Goal: Check status: Check status

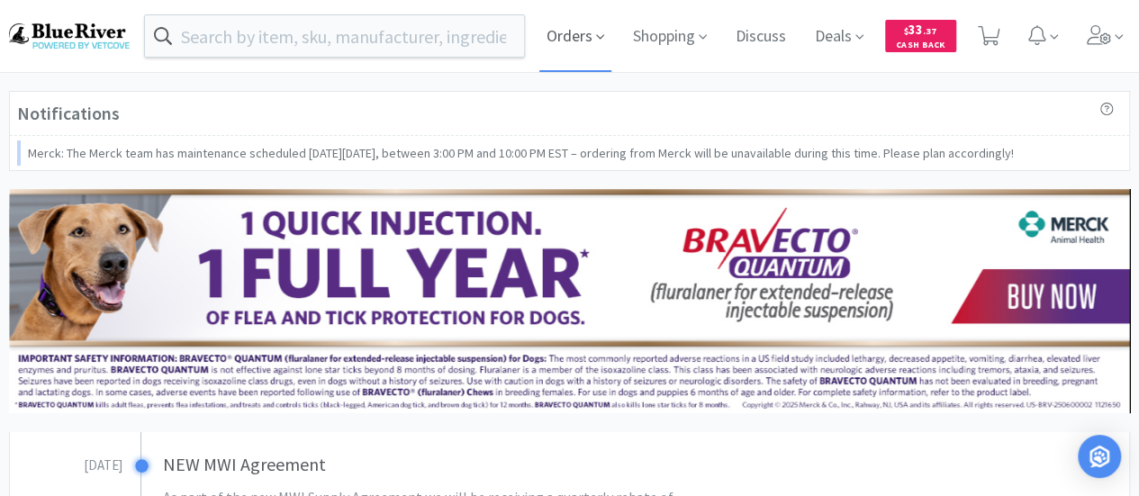
click at [557, 33] on span "Orders" at bounding box center [575, 36] width 72 height 72
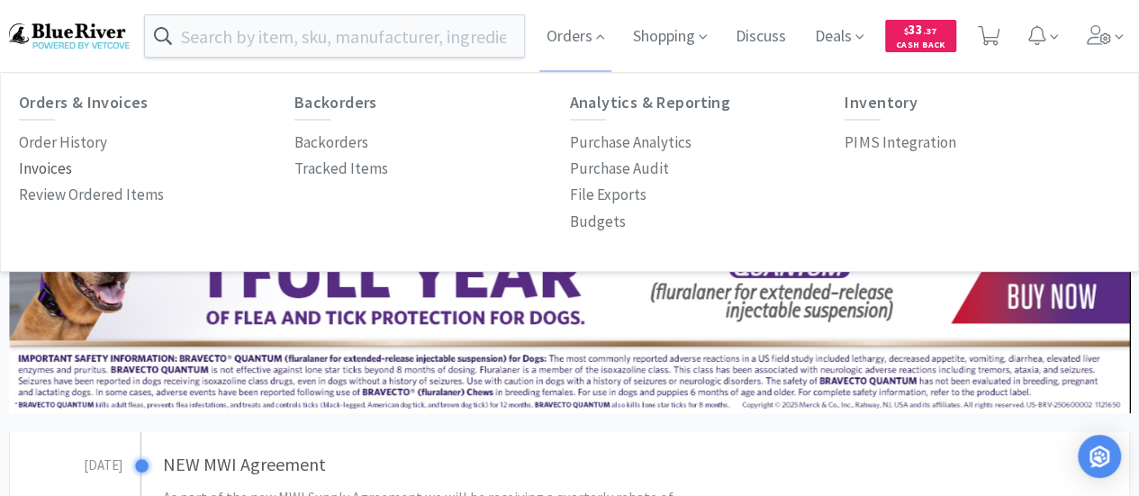
click at [50, 165] on p "Invoices" at bounding box center [45, 169] width 53 height 24
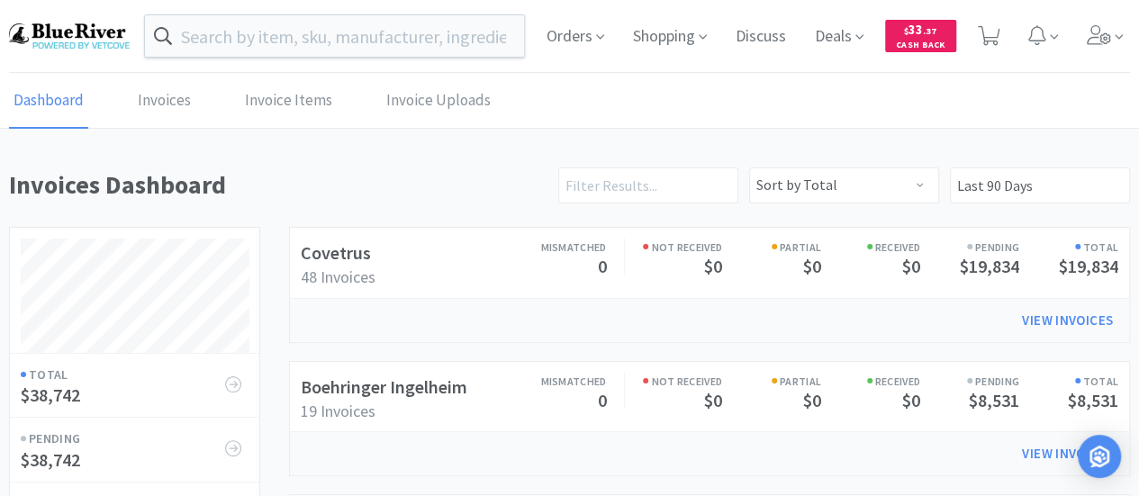
scroll to position [360, 0]
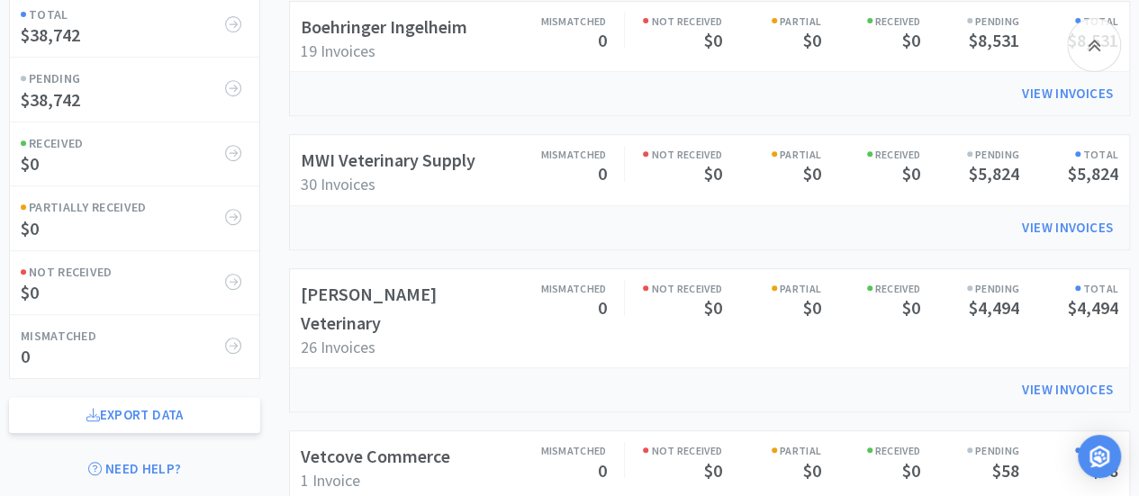
click at [375, 174] on span "30 Invoices" at bounding box center [338, 184] width 75 height 21
click at [382, 156] on link "MWI Veterinary Supply" at bounding box center [388, 160] width 175 height 23
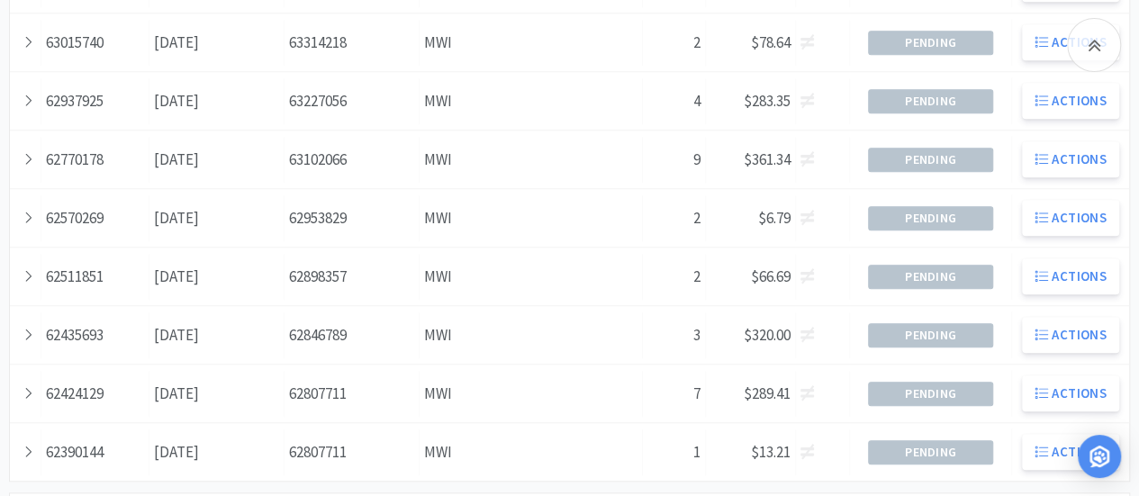
scroll to position [747, 0]
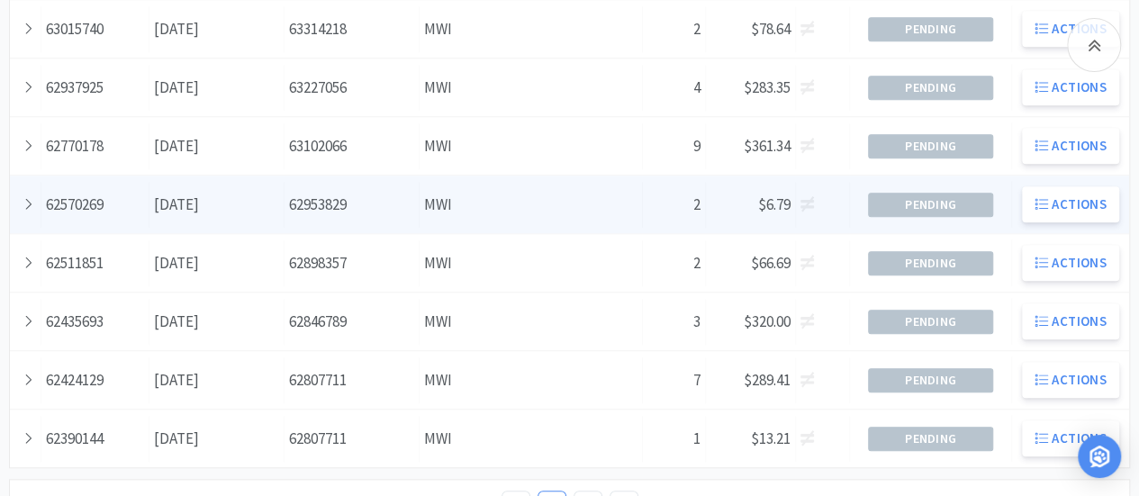
click at [207, 199] on div "Date July 31st, 2025" at bounding box center [216, 205] width 135 height 46
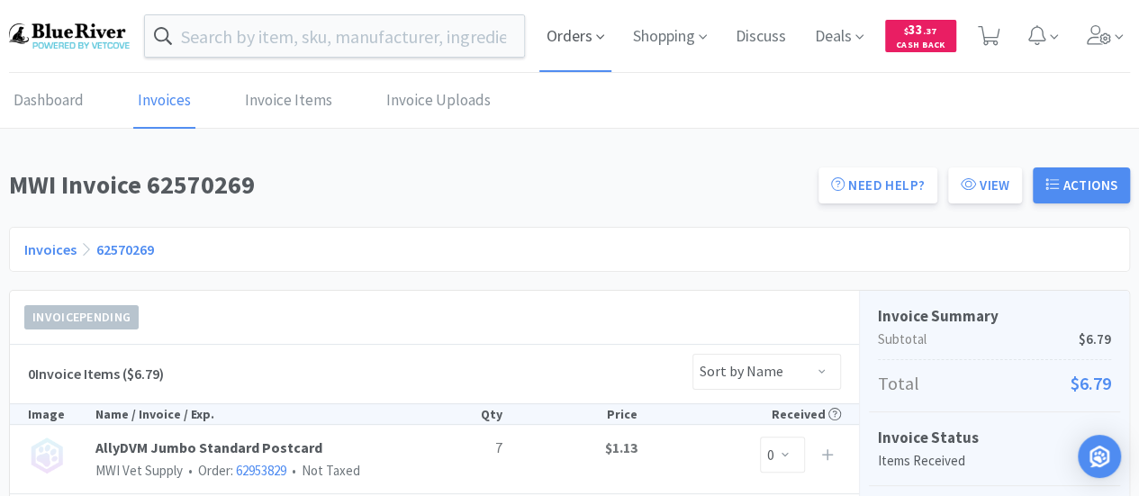
click at [578, 35] on span "Orders" at bounding box center [575, 36] width 72 height 72
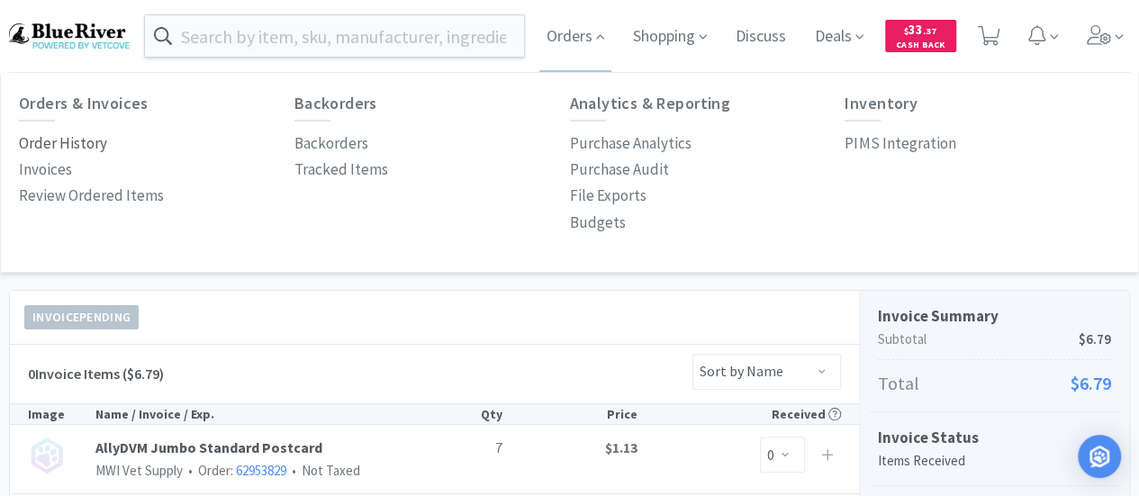
click at [68, 139] on p "Order History" at bounding box center [63, 143] width 88 height 24
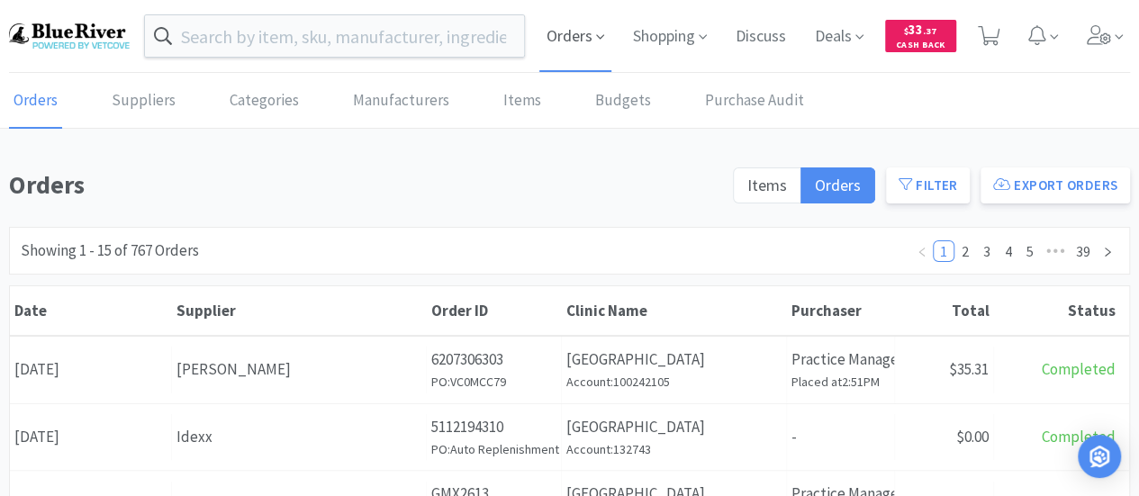
click at [577, 37] on span "Orders" at bounding box center [575, 36] width 72 height 72
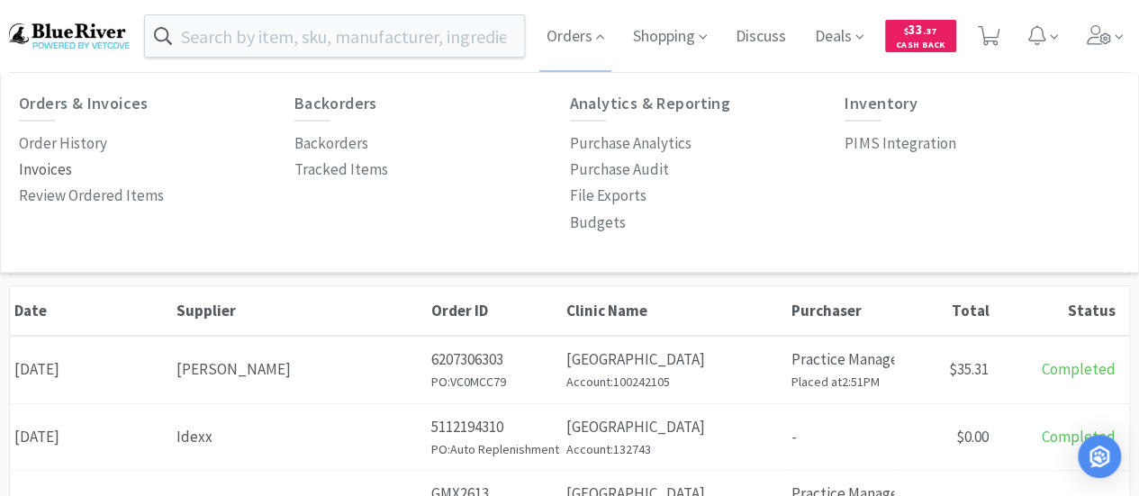
click at [38, 169] on p "Invoices" at bounding box center [45, 170] width 53 height 24
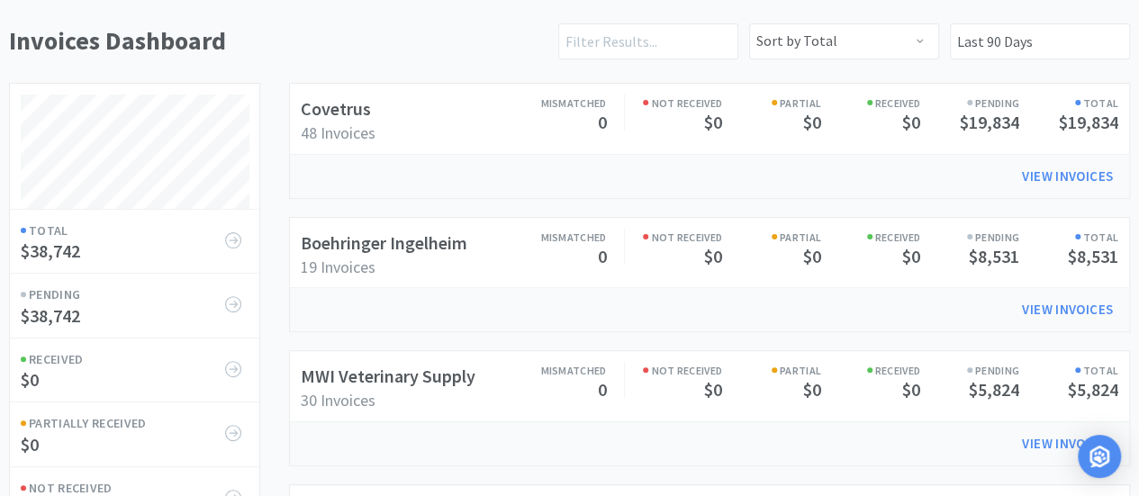
scroll to position [360, 0]
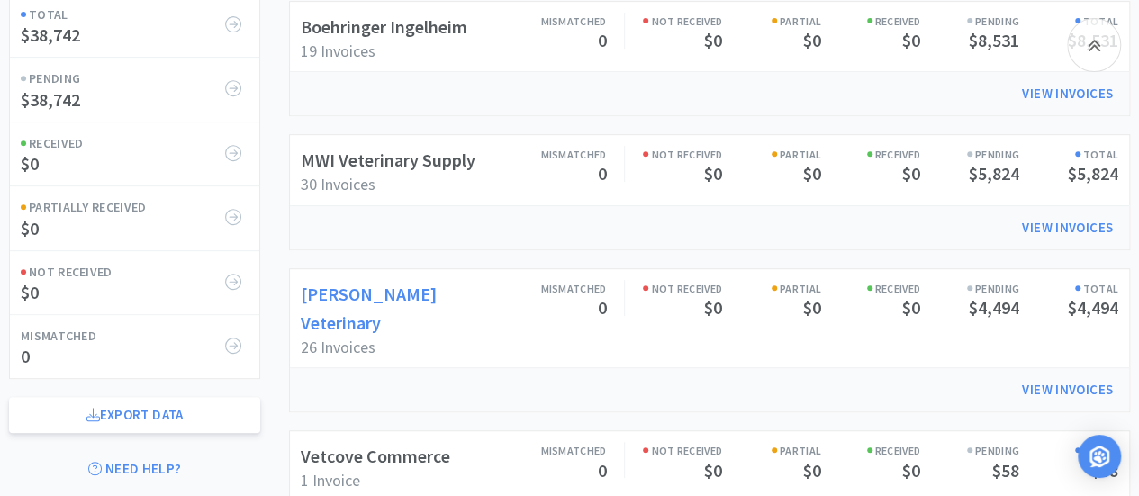
click at [380, 283] on link "[PERSON_NAME] Veterinary" at bounding box center [369, 308] width 136 height 51
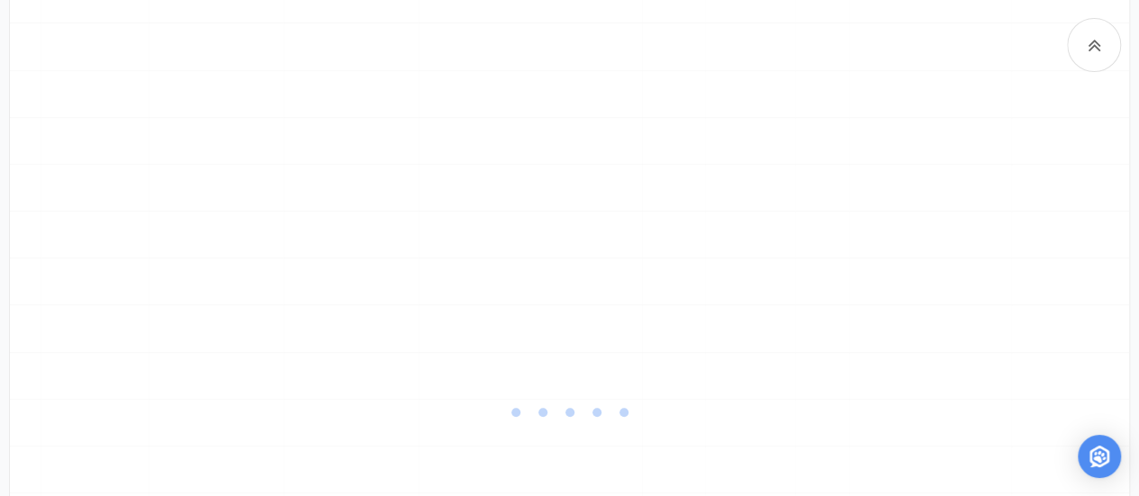
scroll to position [386, 0]
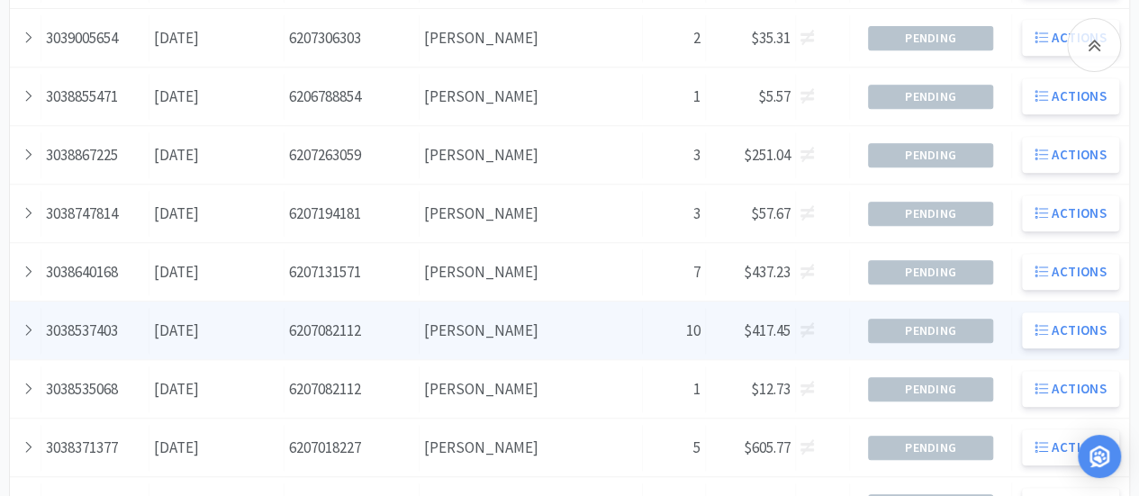
click at [159, 331] on div "Date August 19th, 2025" at bounding box center [216, 331] width 135 height 46
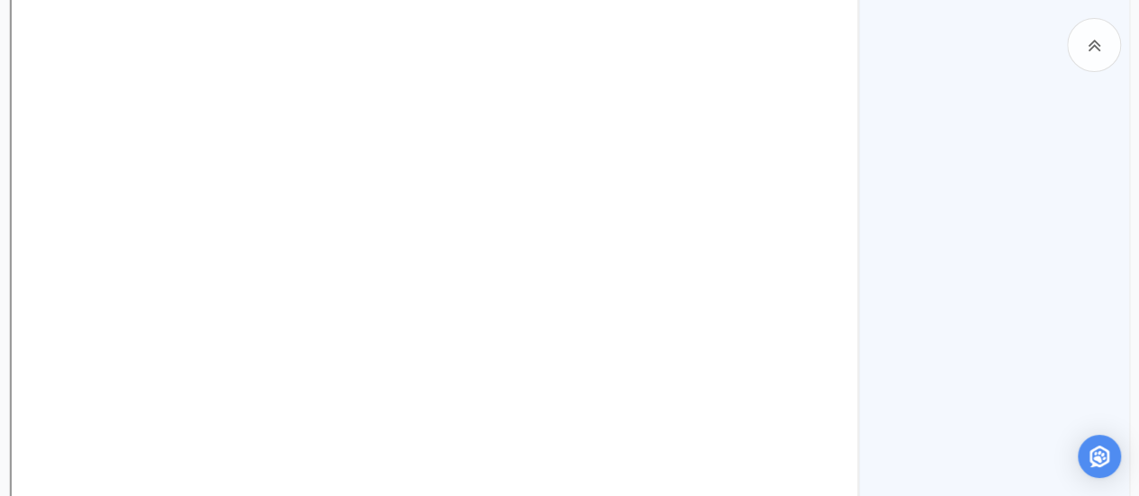
scroll to position [1738, 0]
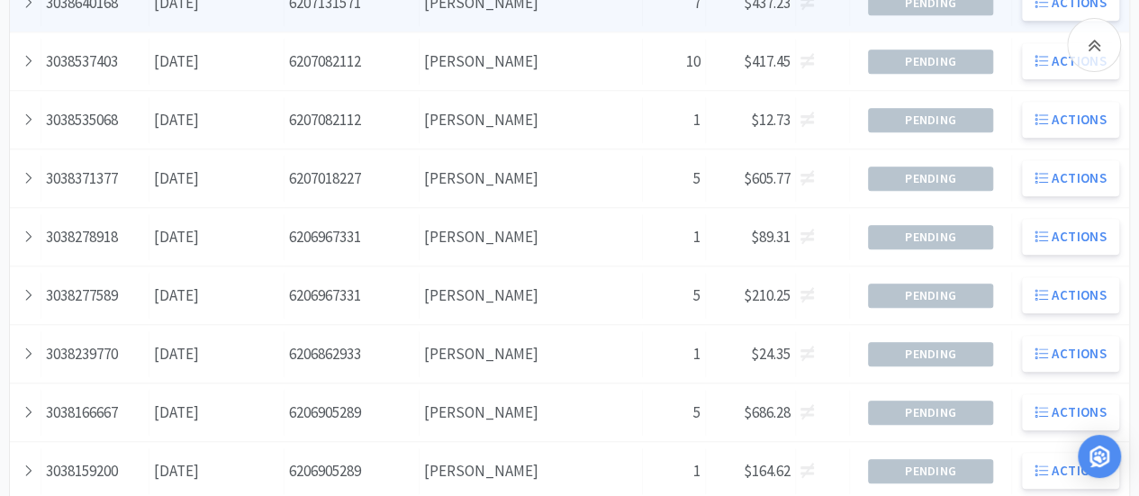
scroll to position [657, 0]
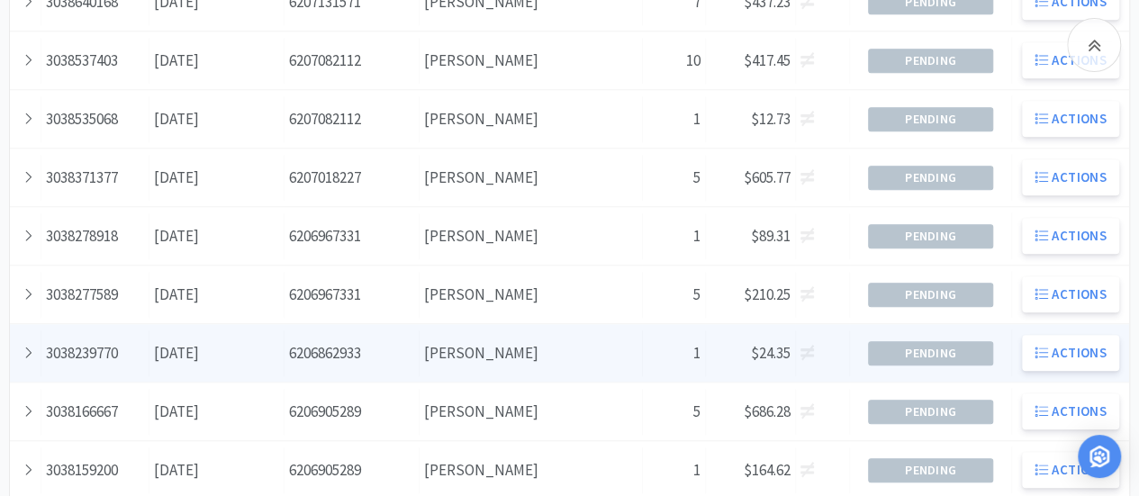
click at [292, 350] on div "Order ID 6206862933" at bounding box center [352, 354] width 135 height 46
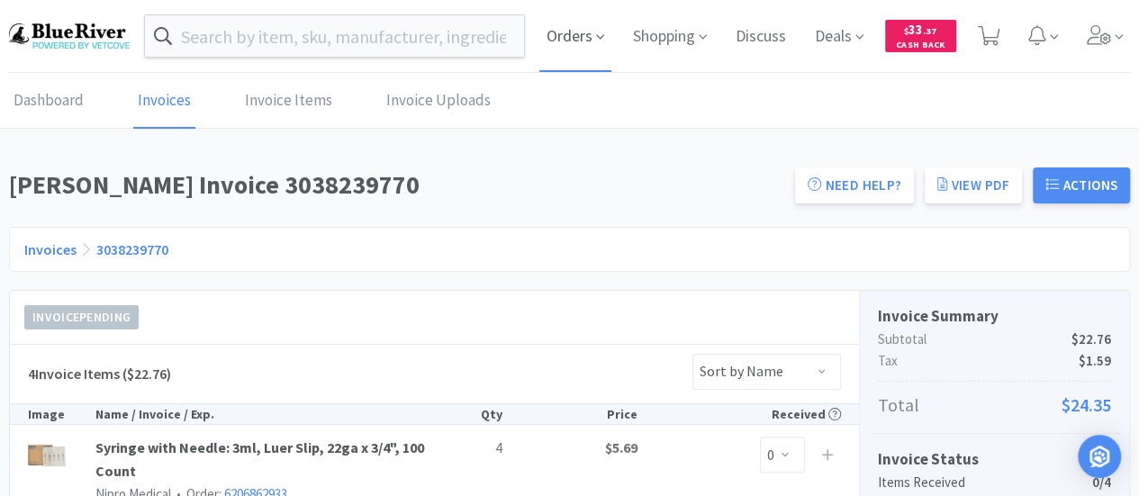
click at [580, 33] on span "Orders" at bounding box center [575, 36] width 72 height 72
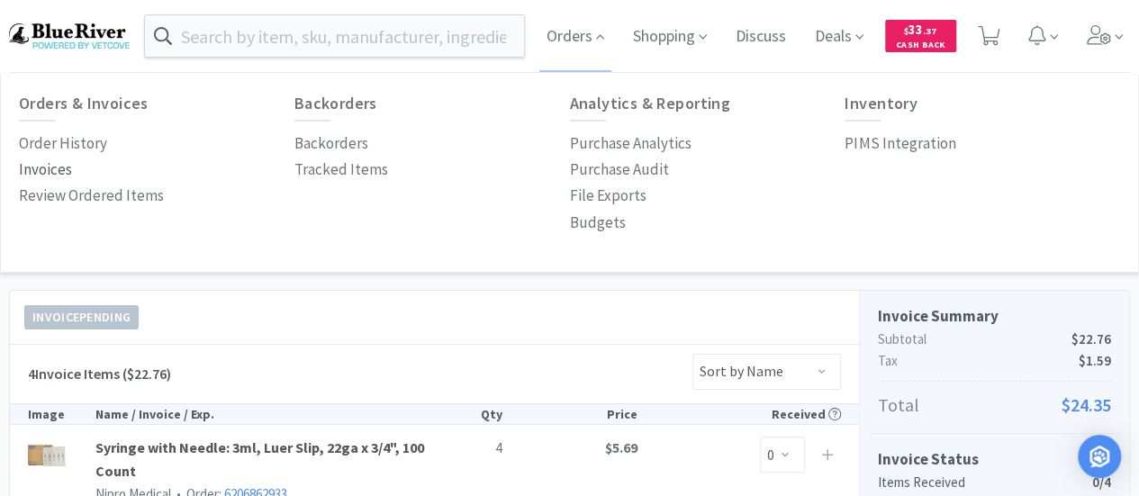
click at [52, 170] on p "Invoices" at bounding box center [45, 170] width 53 height 24
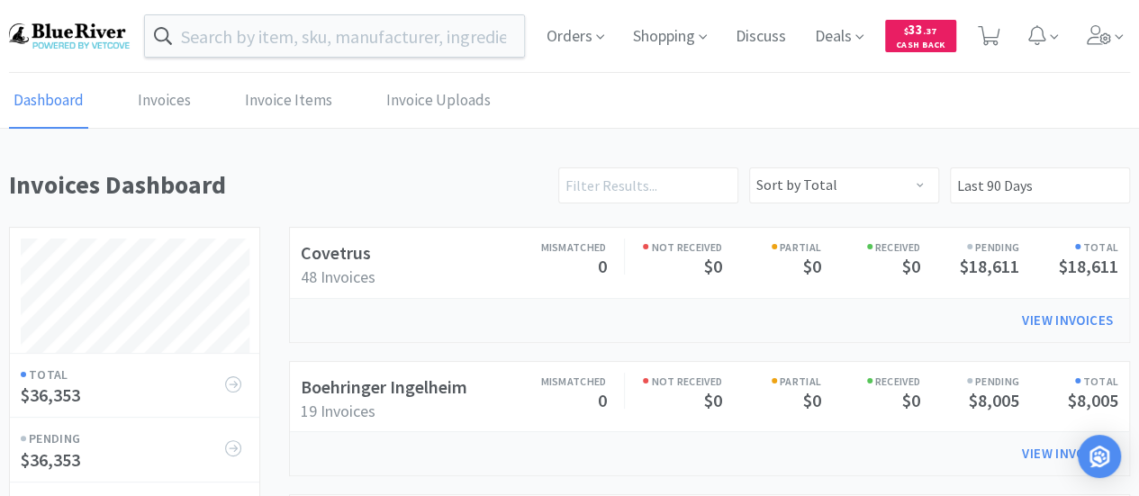
scroll to position [726, 1120]
click at [376, 385] on link "Boehringer Ingelheim" at bounding box center [384, 387] width 167 height 23
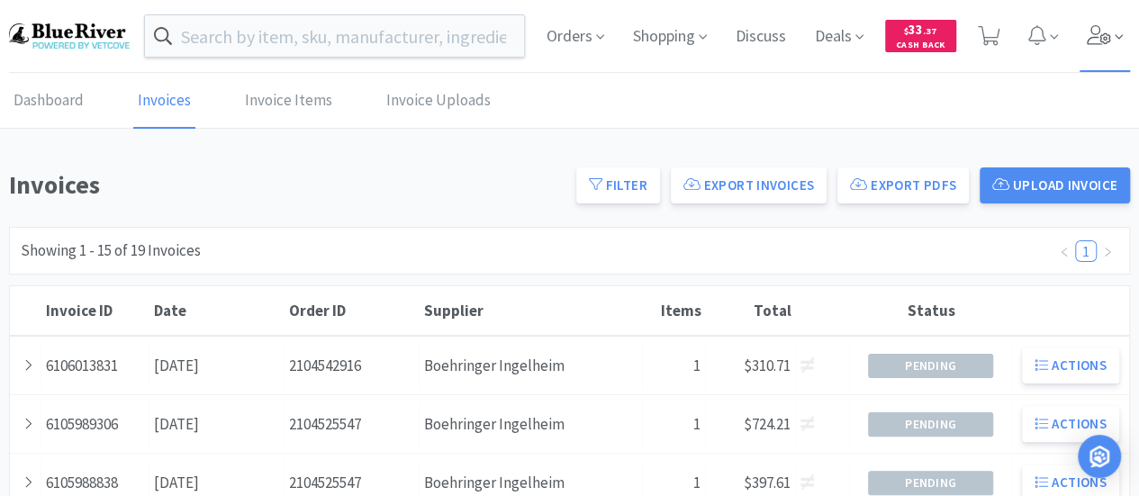
click at [1095, 31] on icon at bounding box center [1099, 35] width 25 height 20
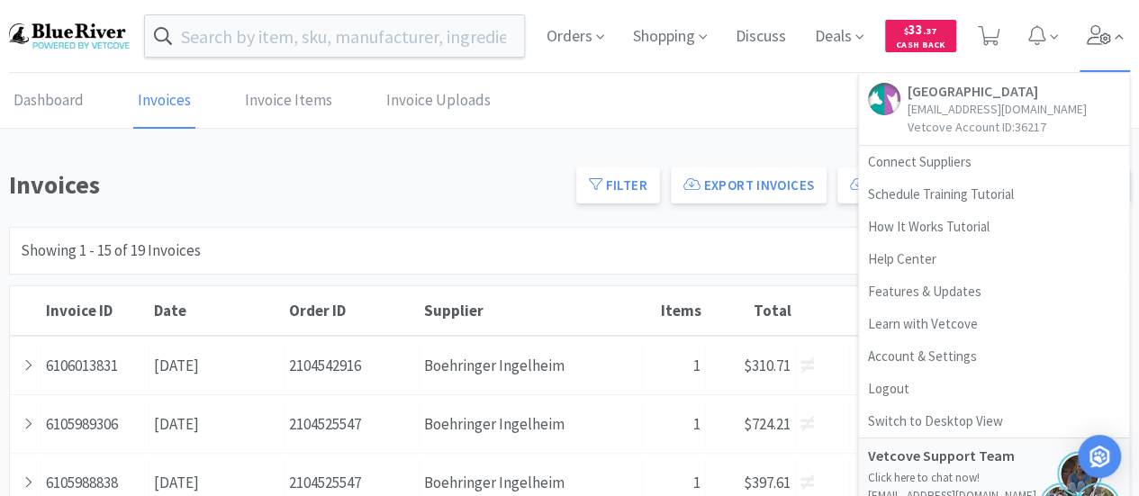
click at [1095, 31] on icon at bounding box center [1099, 35] width 25 height 20
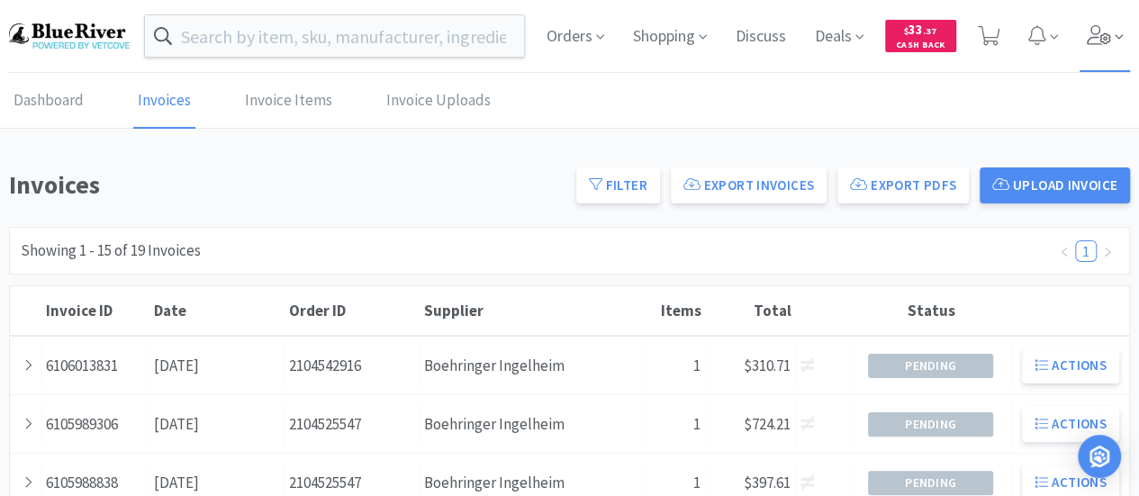
click at [1110, 34] on icon at bounding box center [1099, 35] width 25 height 20
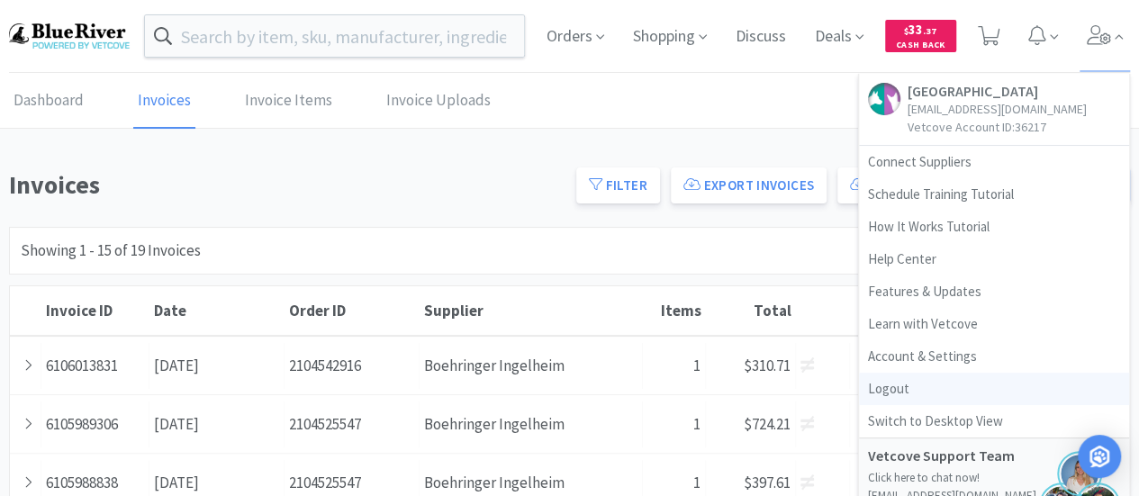
click at [895, 384] on link "Logout" at bounding box center [994, 389] width 270 height 32
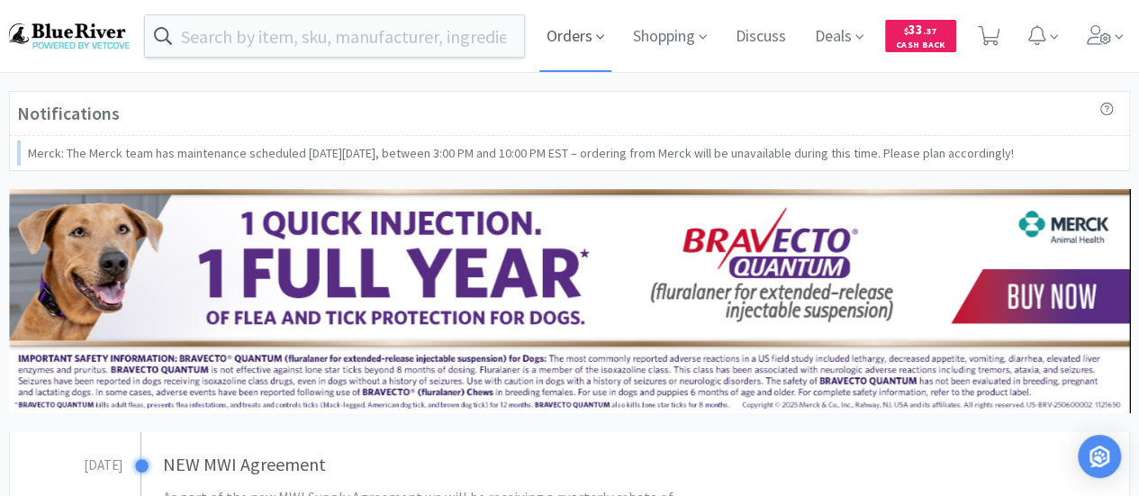
click at [596, 35] on icon at bounding box center [600, 37] width 8 height 16
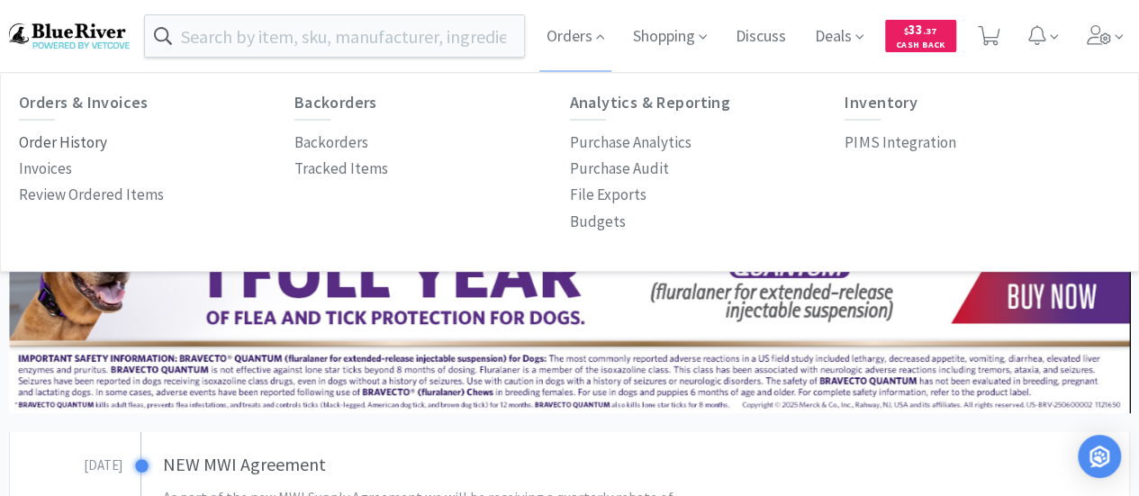
click at [82, 145] on p "Order History" at bounding box center [63, 143] width 88 height 24
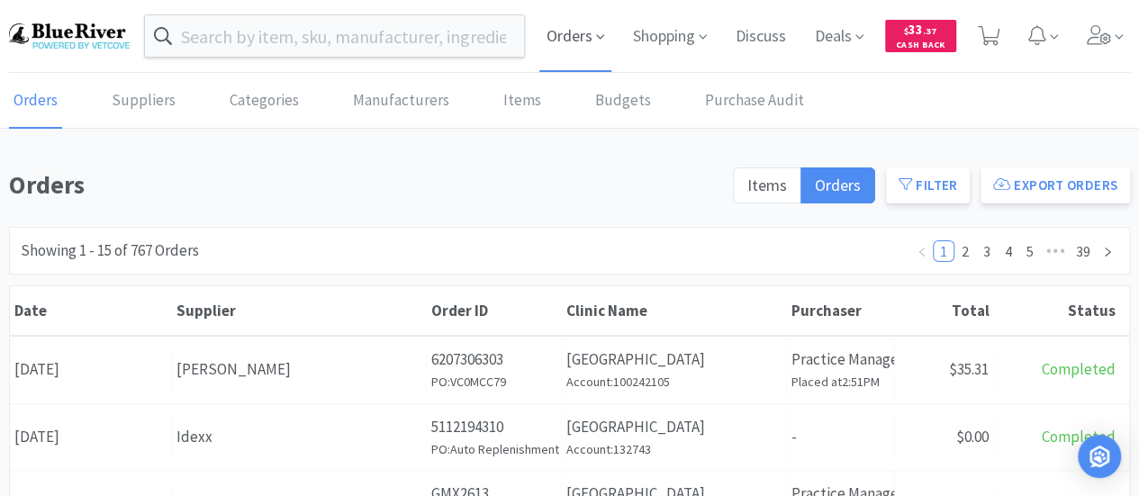
click at [571, 27] on span "Orders" at bounding box center [575, 36] width 72 height 72
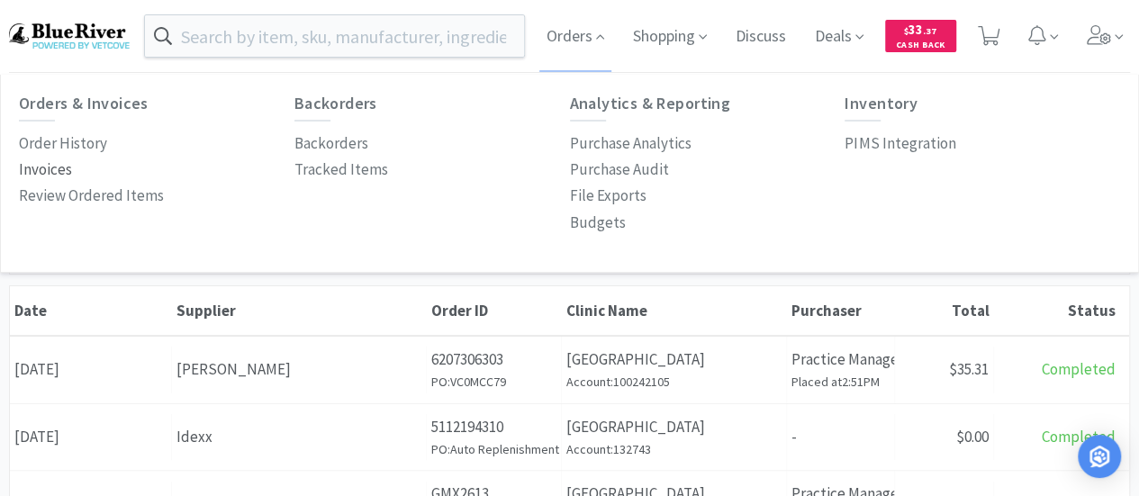
click at [23, 172] on p "Invoices" at bounding box center [45, 170] width 53 height 24
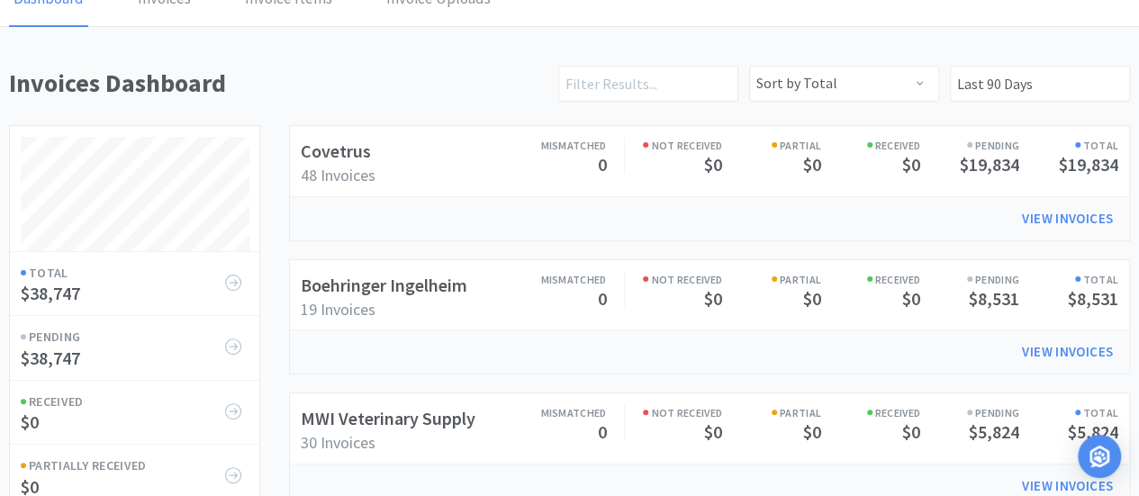
scroll to position [180, 0]
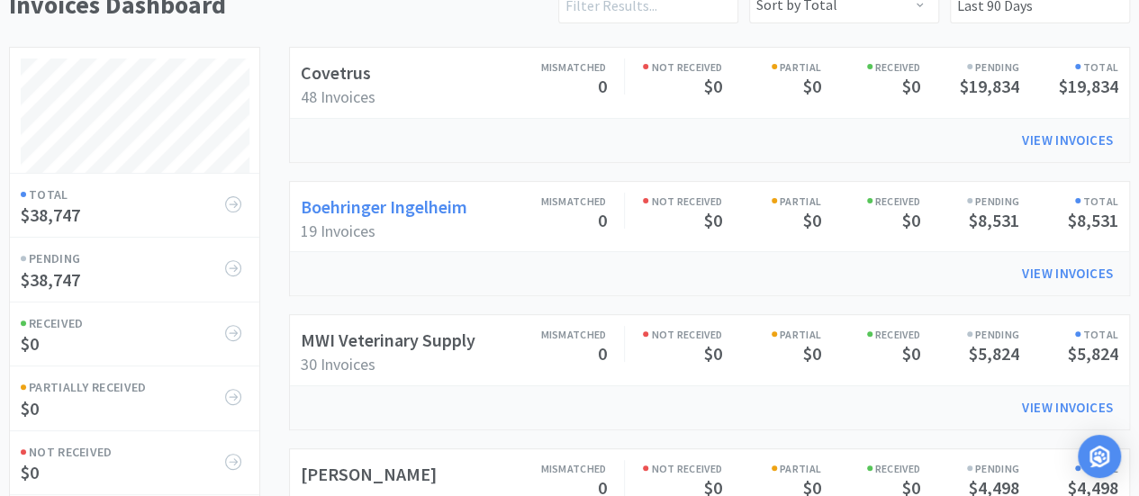
click at [440, 200] on link "Boehringer Ingelheim" at bounding box center [384, 206] width 167 height 23
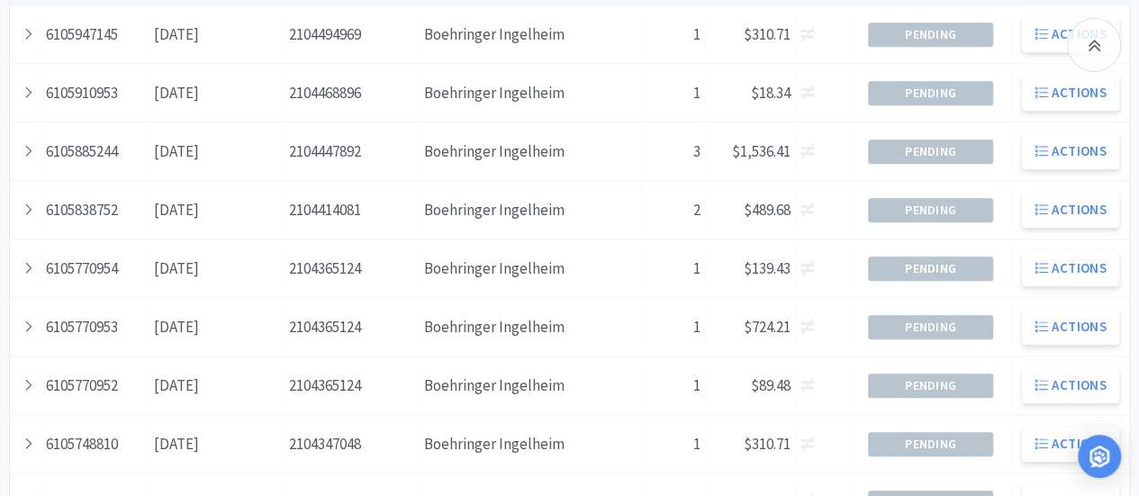
scroll to position [720, 0]
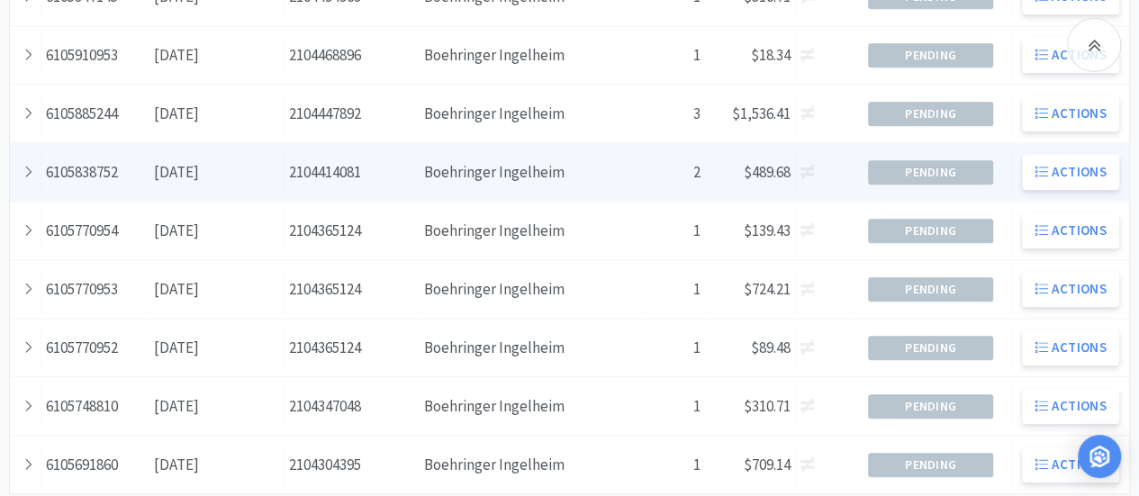
click at [526, 168] on div "Supplier Boehringer Ingelheim" at bounding box center [531, 172] width 223 height 46
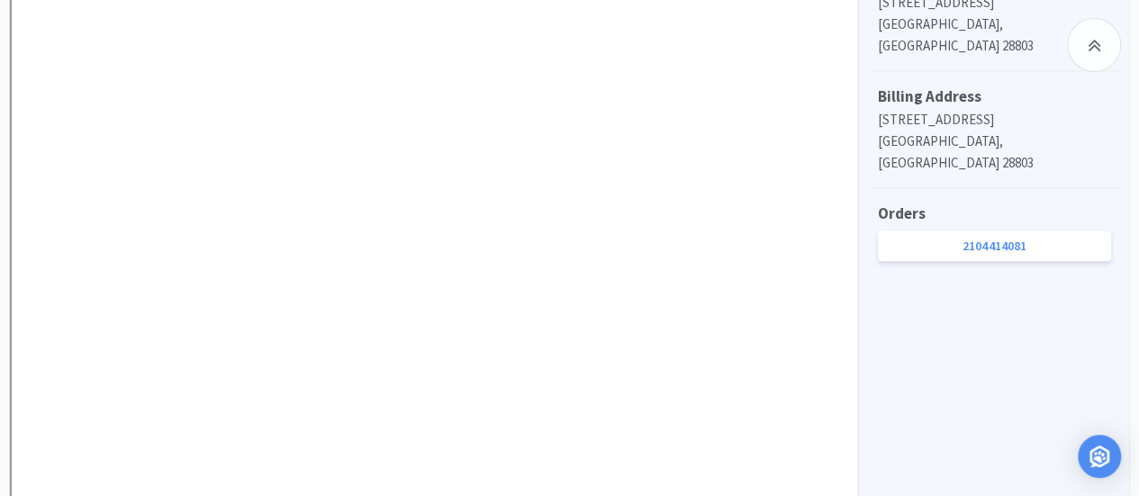
scroll to position [991, 0]
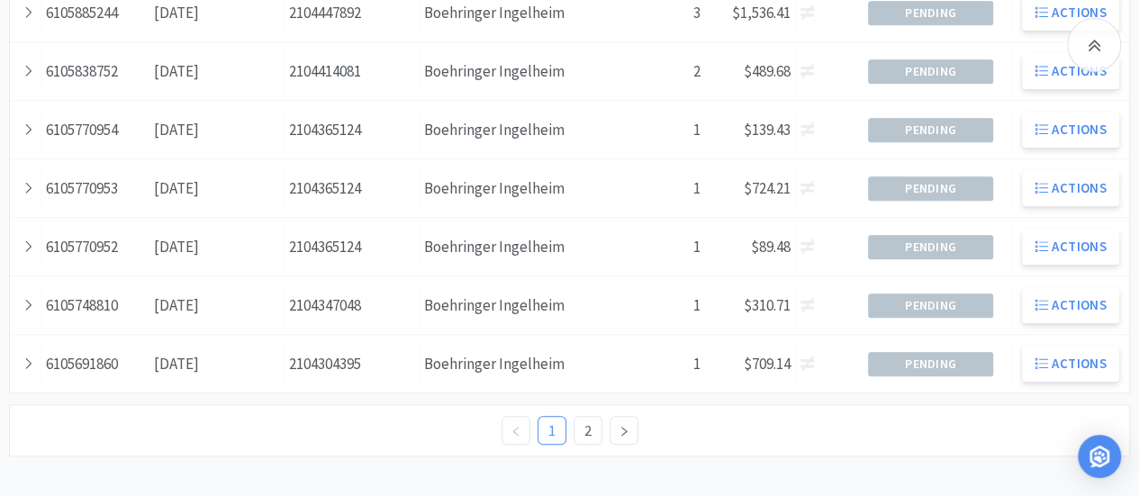
scroll to position [720, 0]
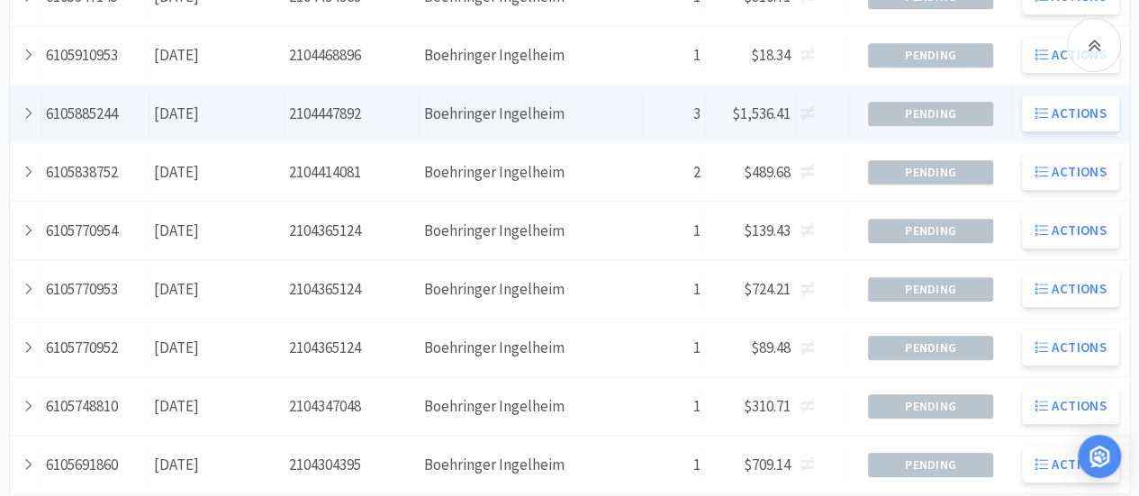
click at [459, 105] on div "Supplier Boehringer Ingelheim" at bounding box center [531, 114] width 223 height 46
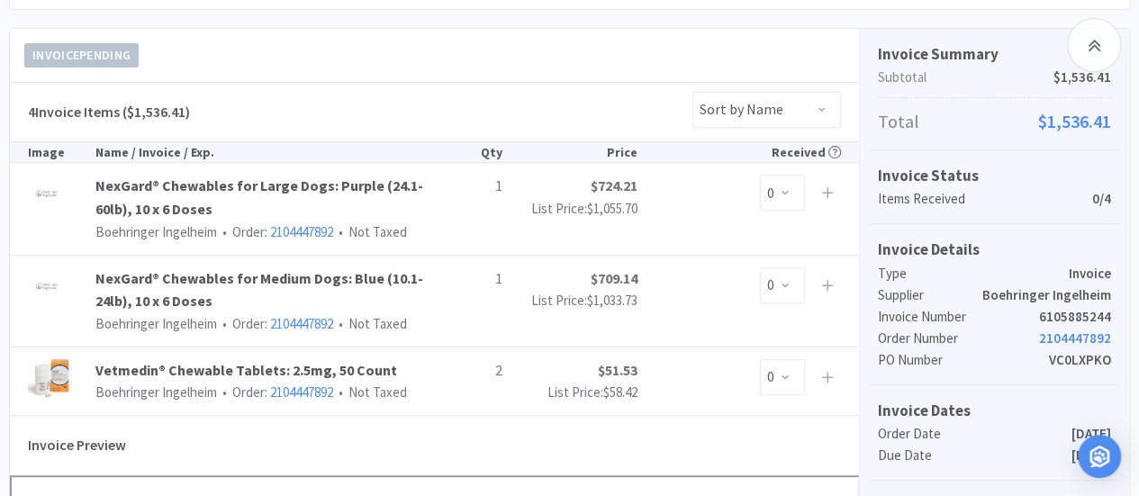
scroll to position [270, 0]
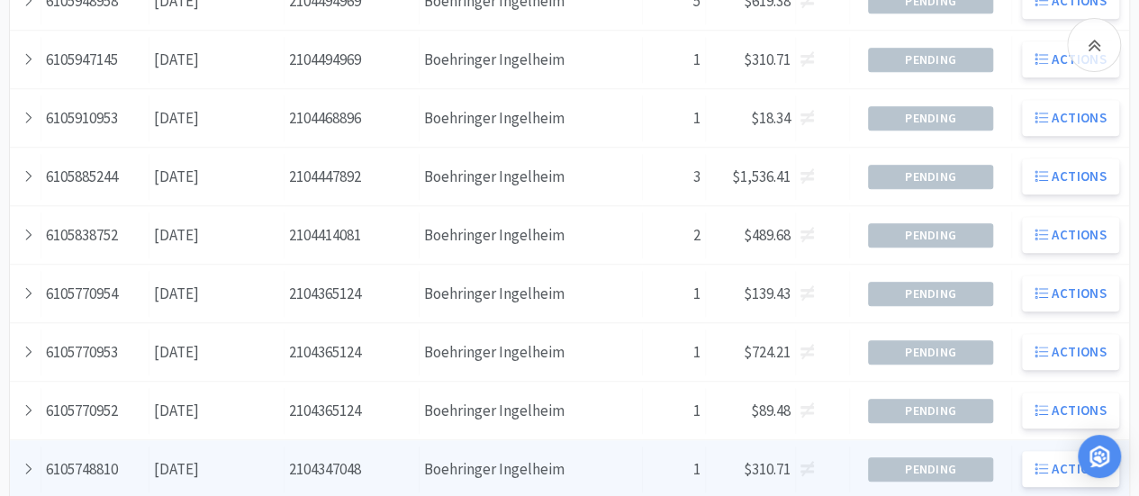
scroll to position [630, 0]
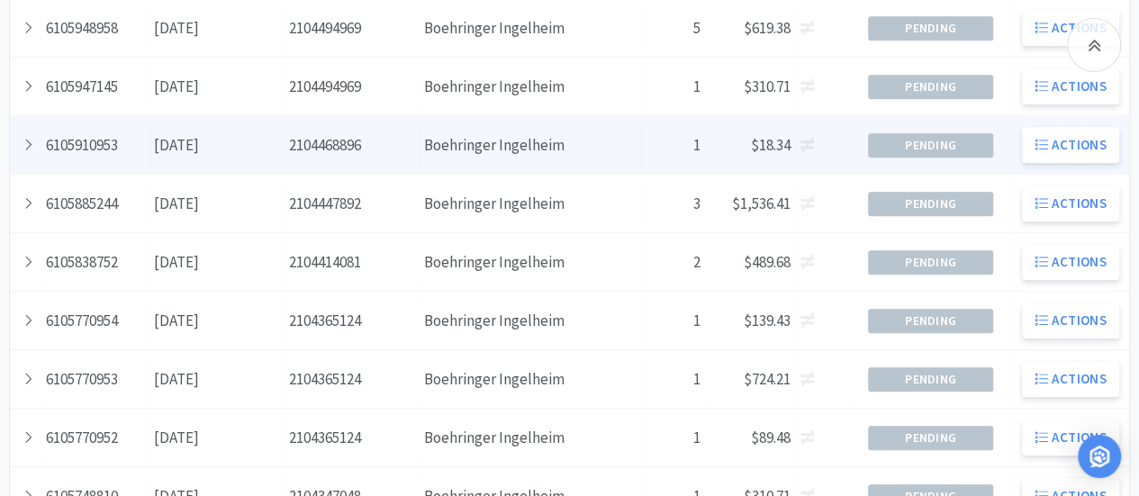
click at [432, 131] on div "Supplier Boehringer Ingelheim" at bounding box center [531, 145] width 223 height 46
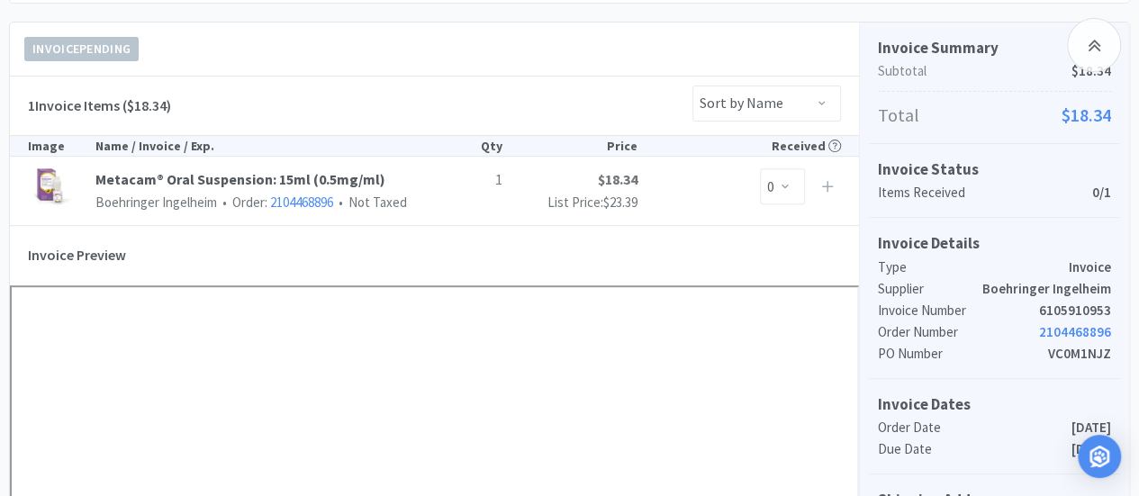
scroll to position [270, 0]
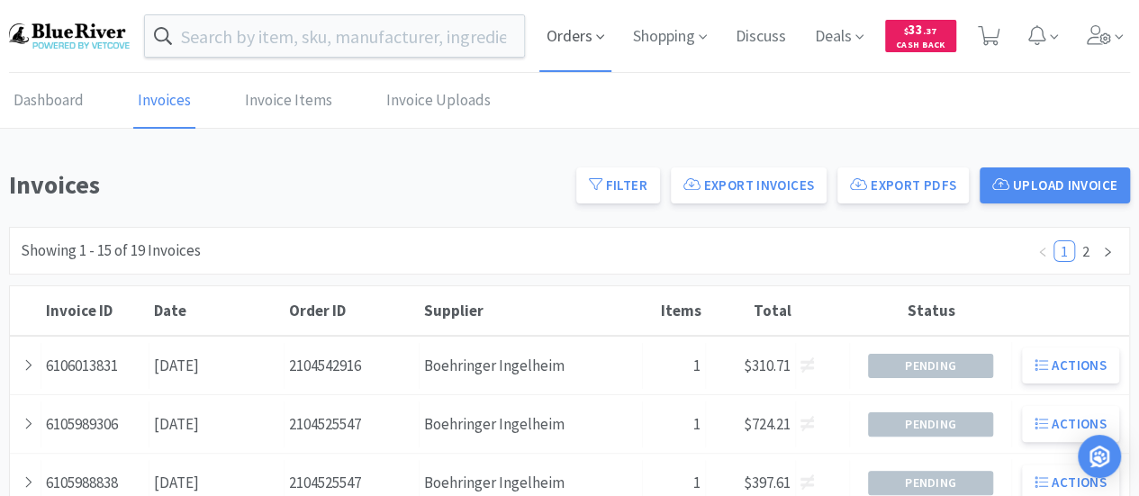
click at [568, 41] on span "Orders" at bounding box center [575, 36] width 72 height 72
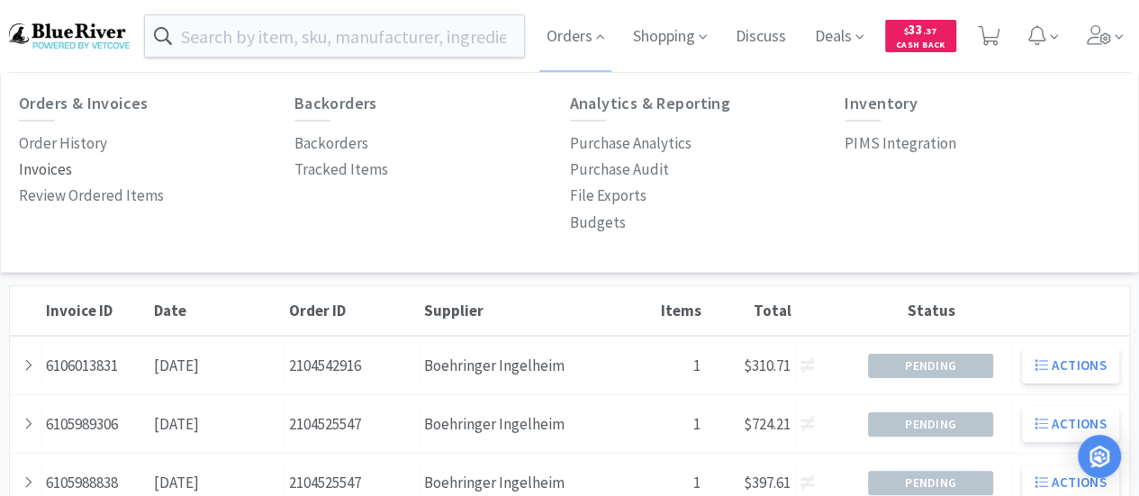
click at [60, 169] on p "Invoices" at bounding box center [45, 170] width 53 height 24
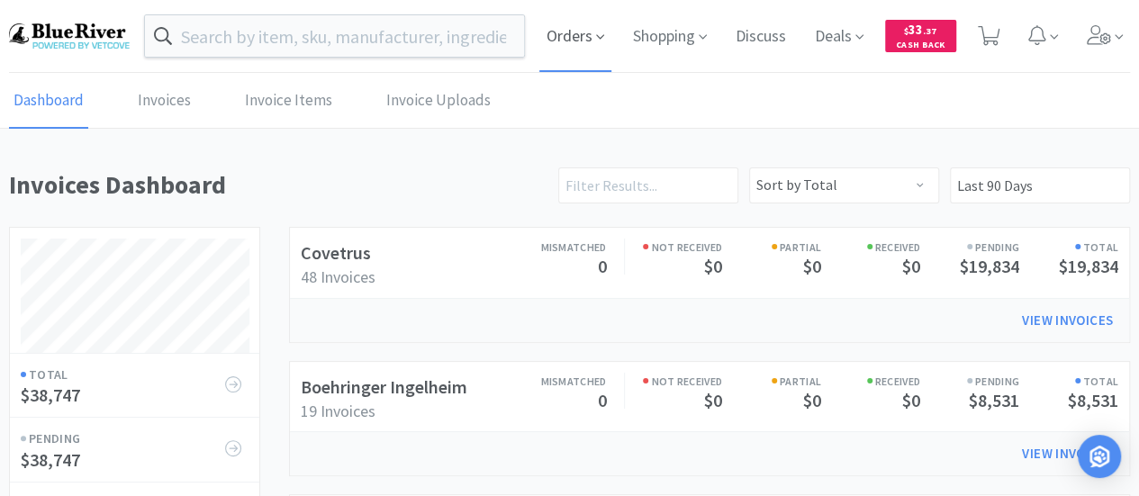
click at [575, 41] on span "Orders" at bounding box center [575, 36] width 72 height 72
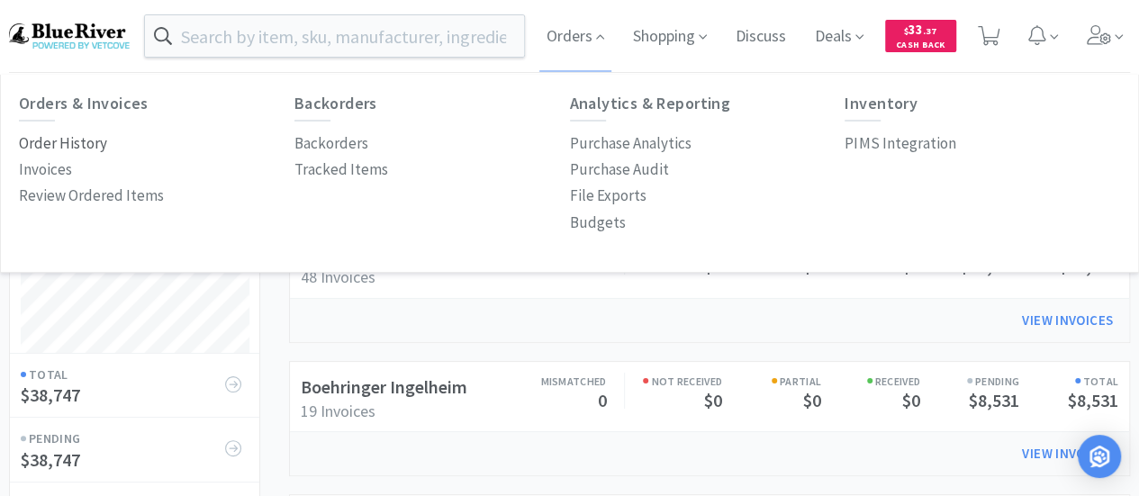
click at [36, 140] on p "Order History" at bounding box center [63, 143] width 88 height 24
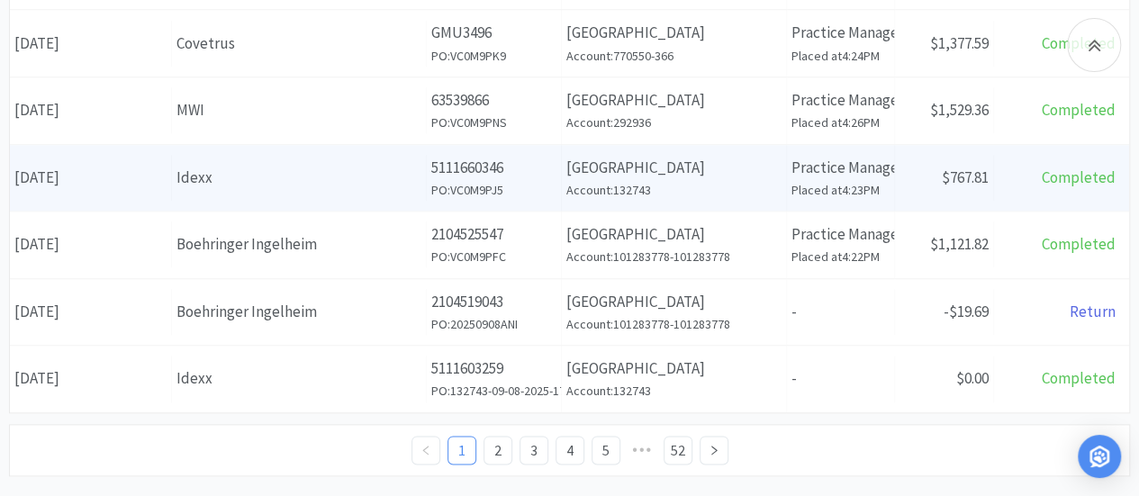
scroll to position [957, 0]
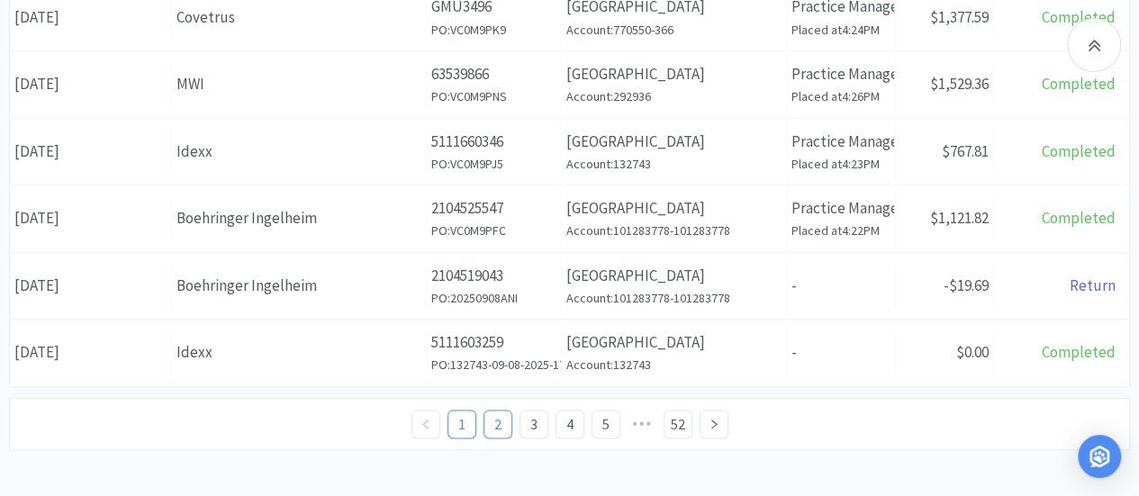
click at [498, 422] on link "2" at bounding box center [498, 424] width 27 height 27
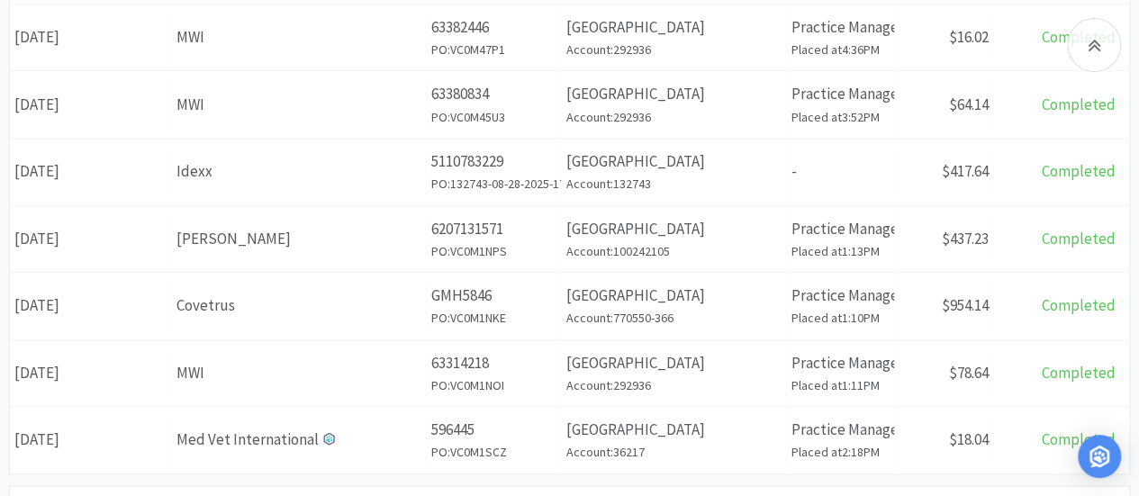
scroll to position [957, 0]
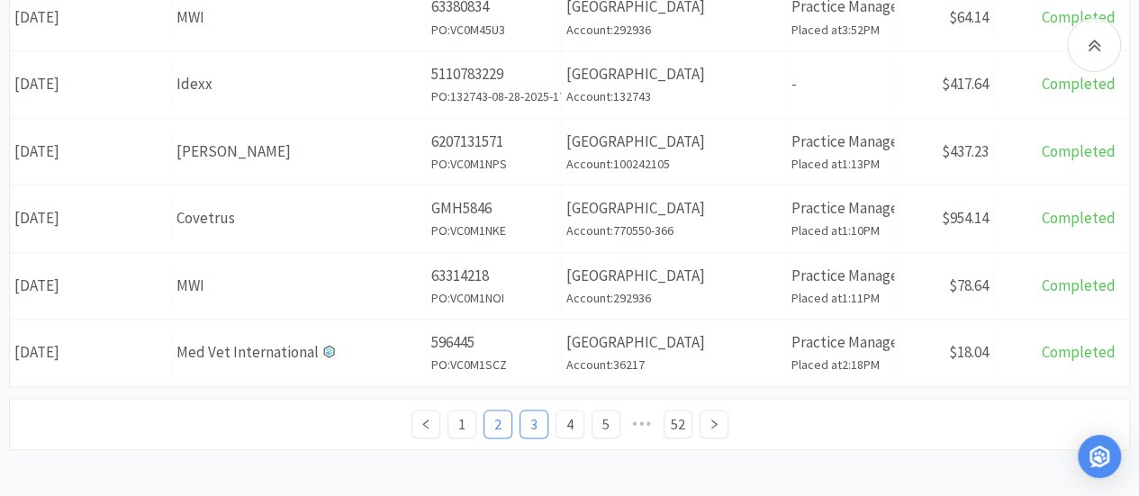
click at [533, 417] on link "3" at bounding box center [534, 424] width 27 height 27
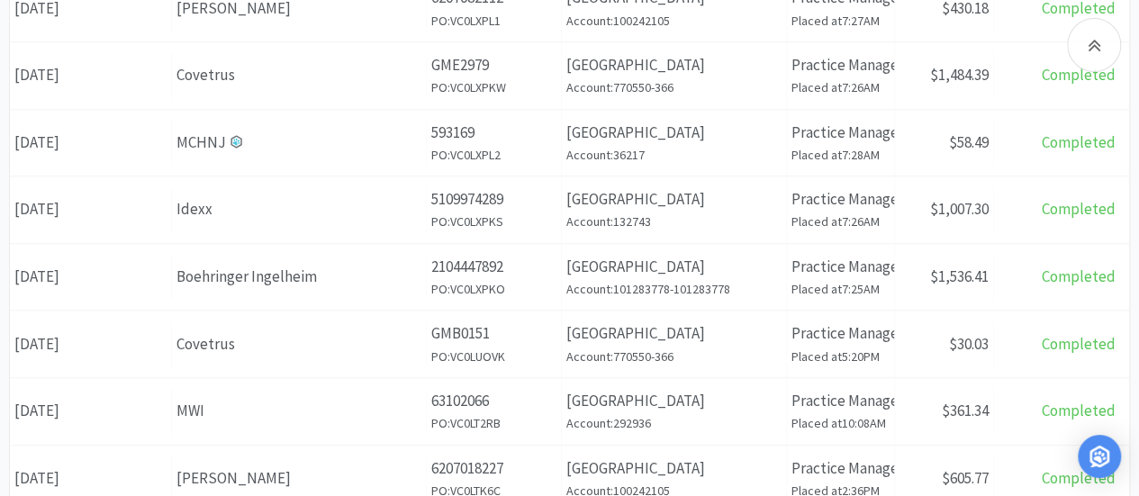
scroll to position [957, 0]
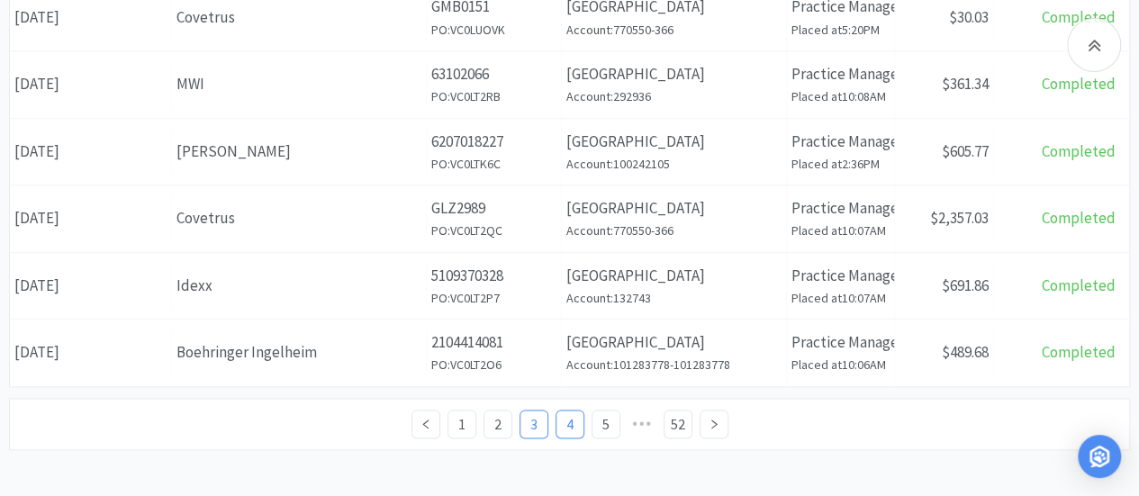
click at [562, 413] on link "4" at bounding box center [570, 424] width 27 height 27
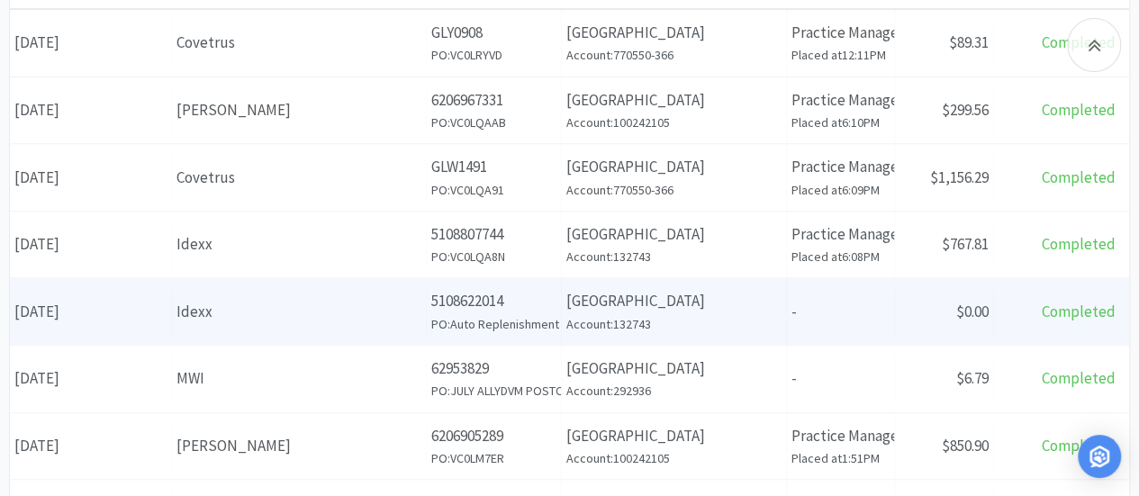
scroll to position [237, 0]
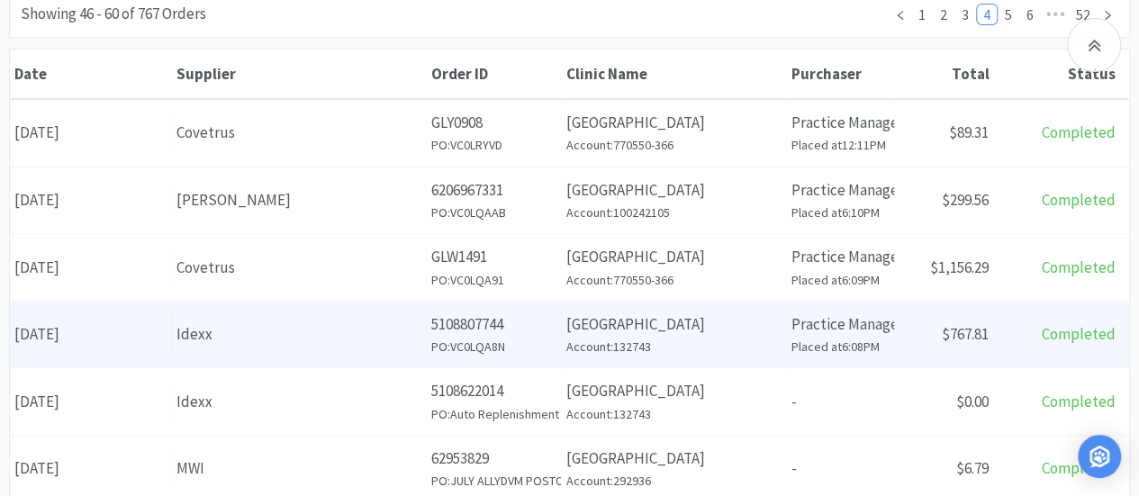
click at [884, 323] on p "Practice Manager" at bounding box center [841, 324] width 98 height 24
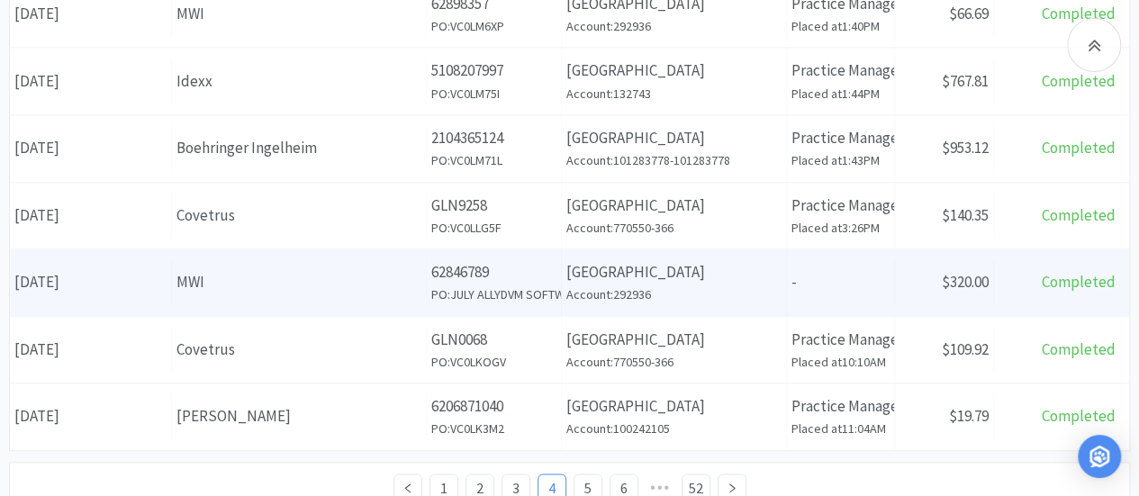
scroll to position [957, 0]
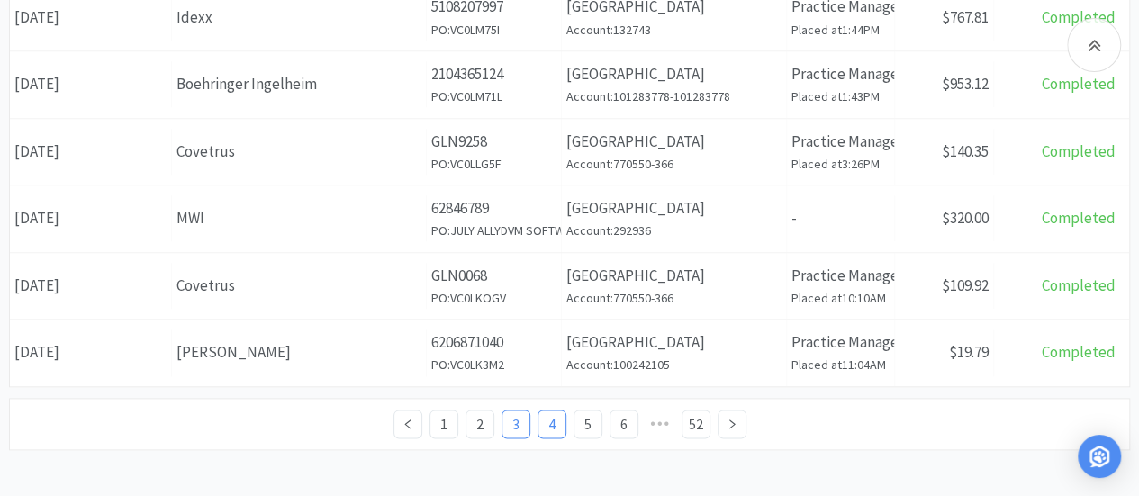
click at [515, 421] on link "3" at bounding box center [516, 424] width 27 height 27
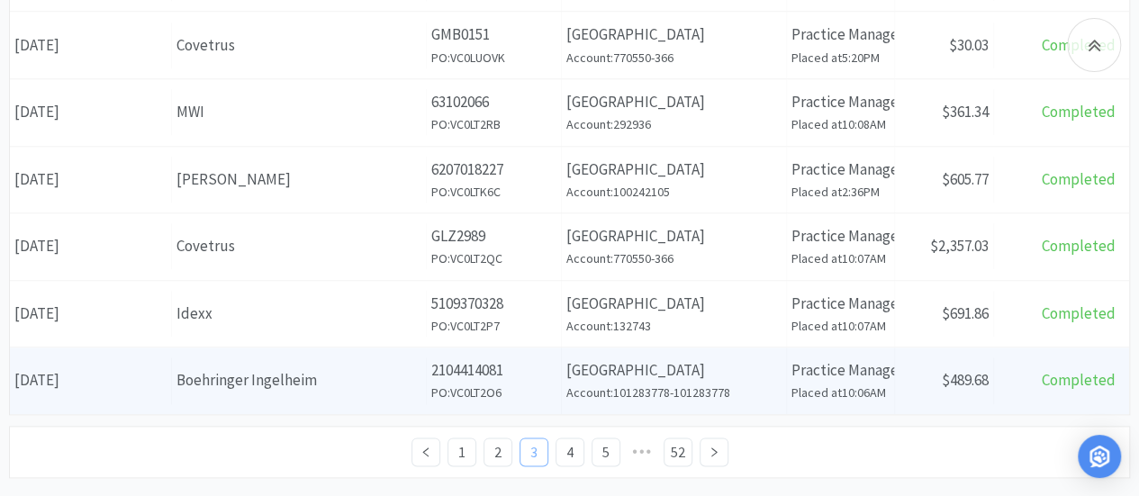
scroll to position [957, 0]
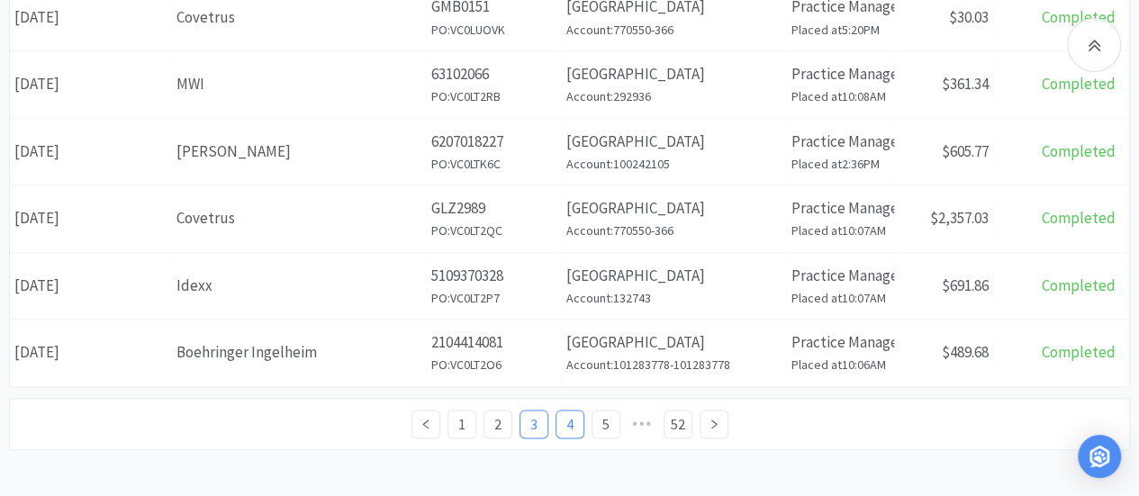
click at [562, 414] on link "4" at bounding box center [570, 424] width 27 height 27
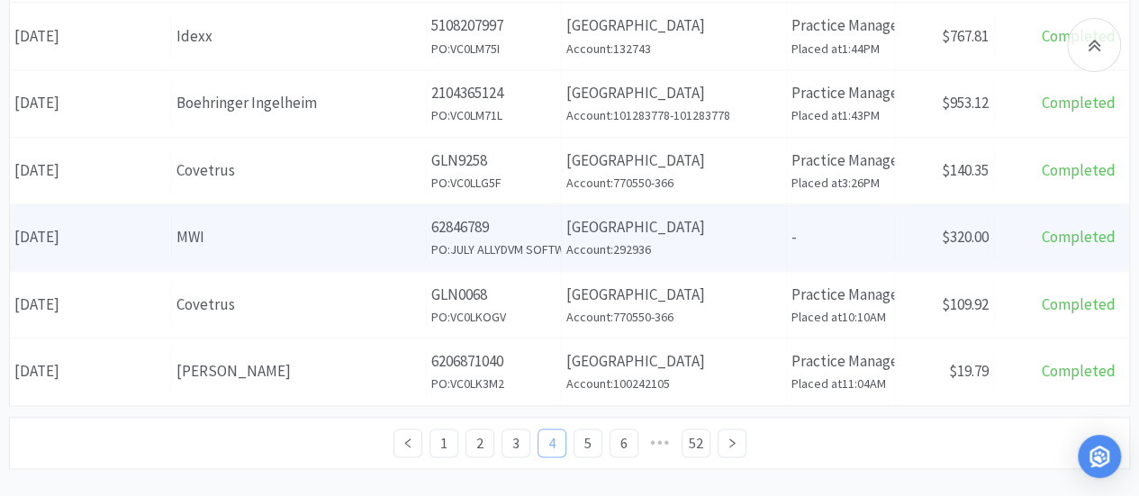
scroll to position [957, 0]
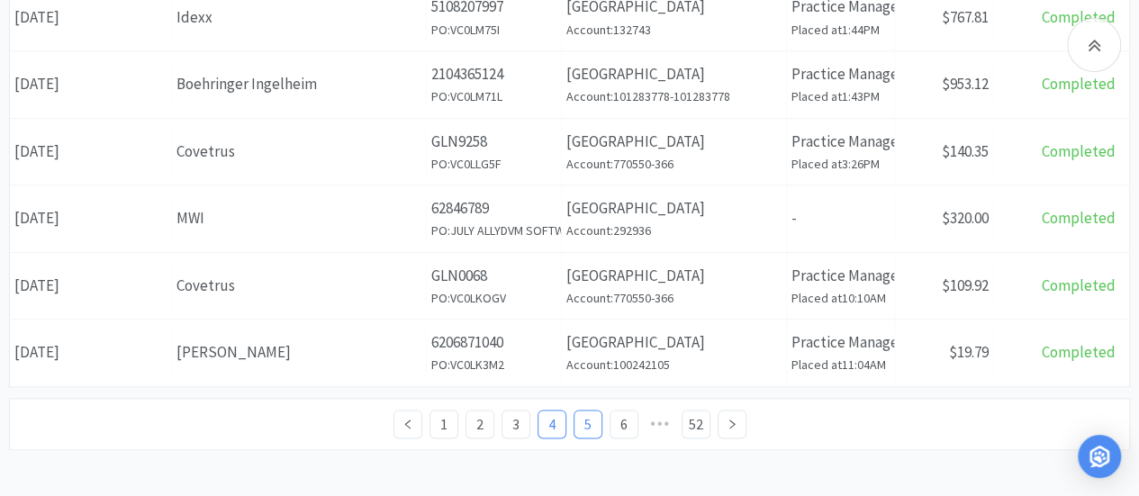
click at [584, 411] on link "5" at bounding box center [588, 424] width 27 height 27
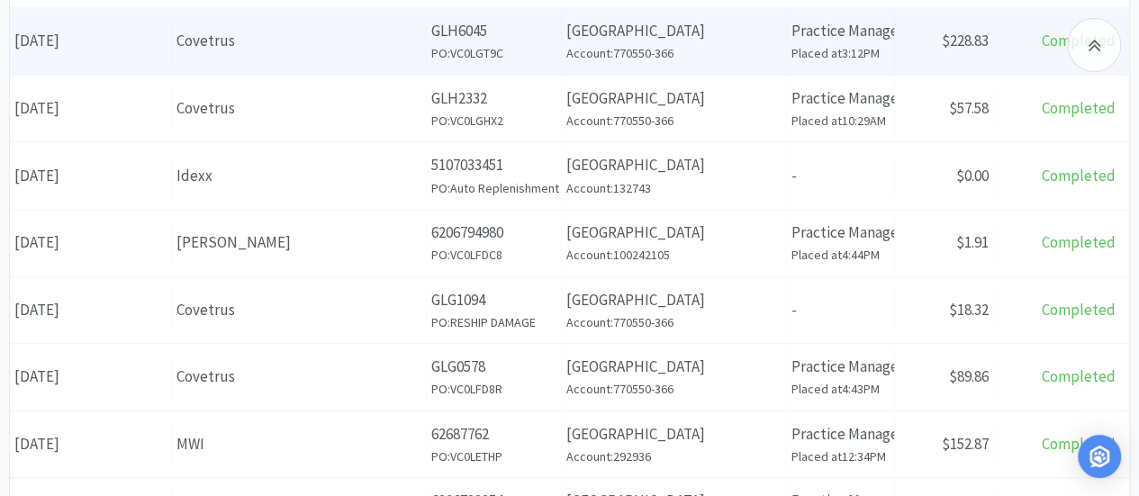
scroll to position [957, 0]
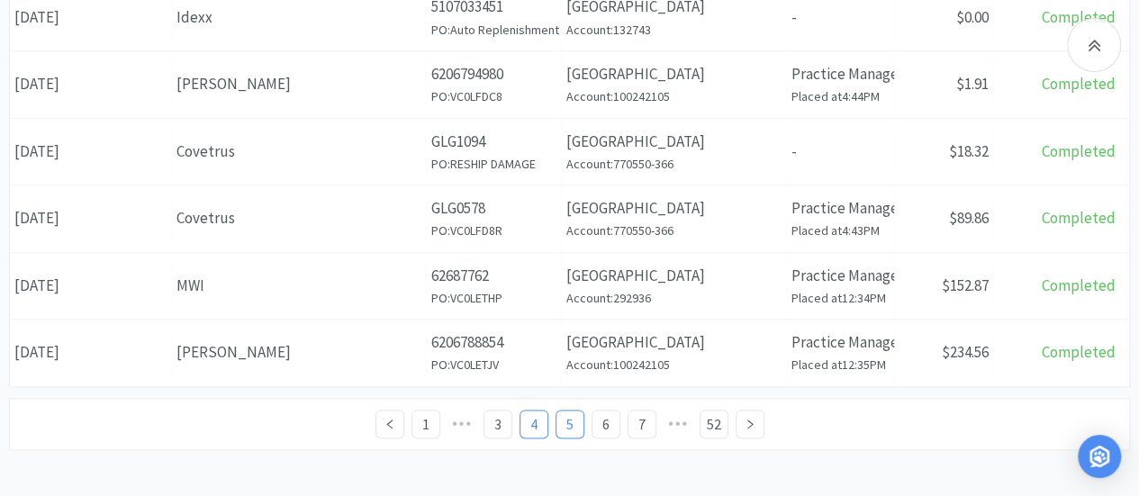
click at [536, 413] on link "4" at bounding box center [534, 424] width 27 height 27
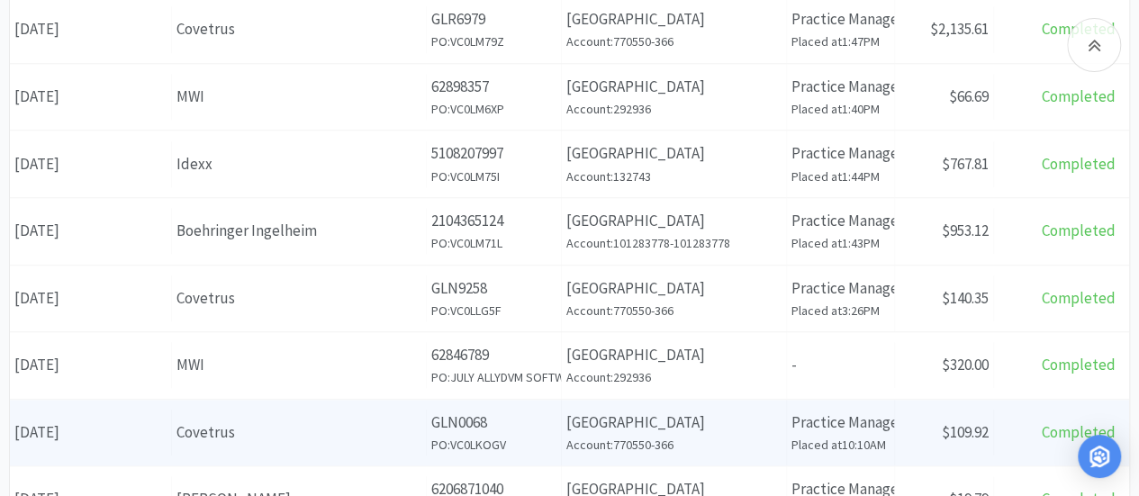
scroll to position [957, 0]
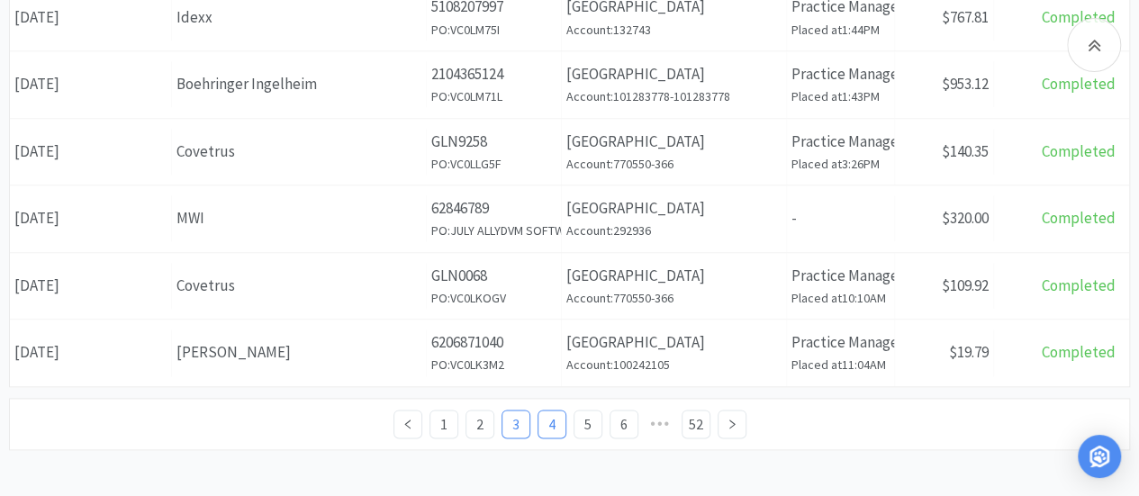
click at [513, 415] on link "3" at bounding box center [516, 424] width 27 height 27
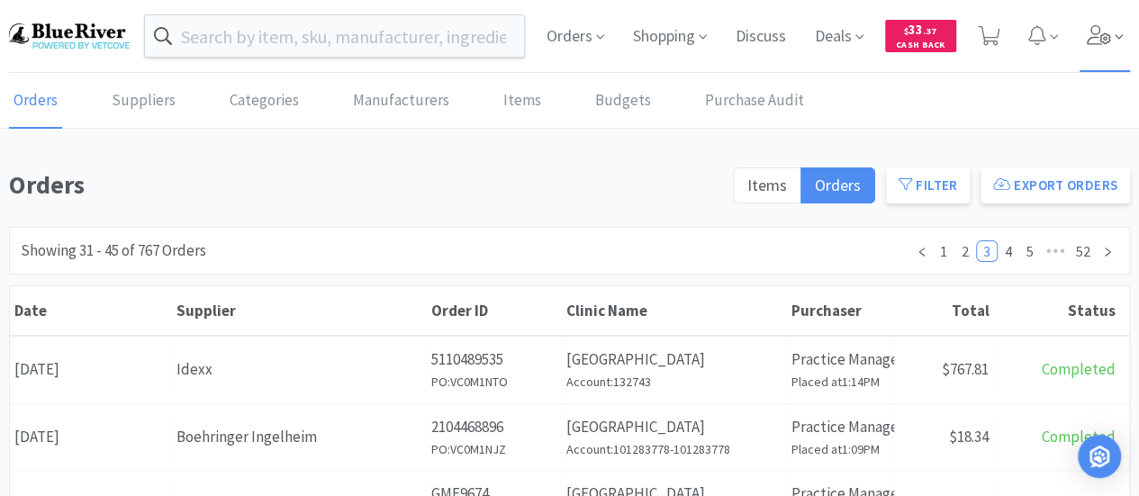
click at [1102, 35] on icon at bounding box center [1099, 35] width 25 height 20
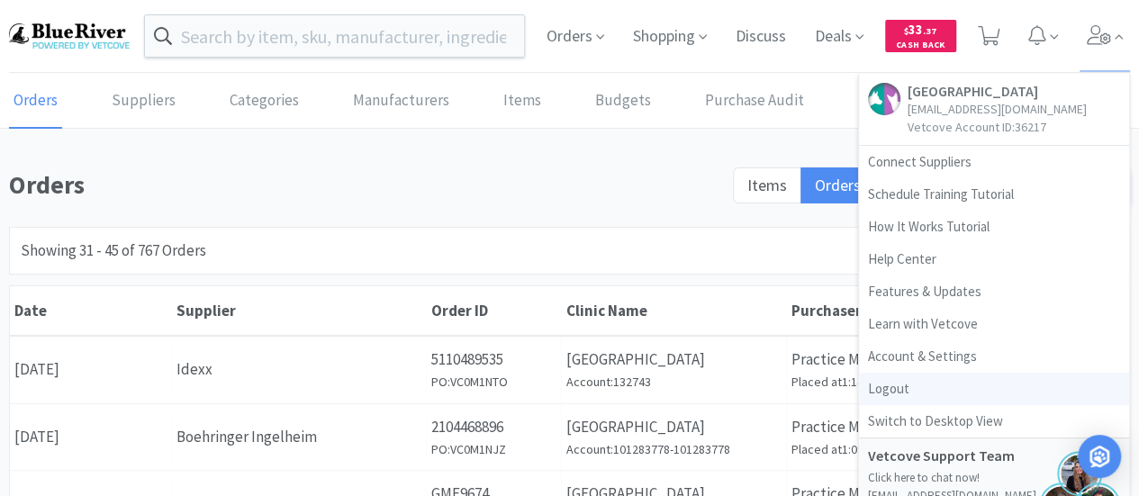
click at [901, 393] on link "Logout" at bounding box center [994, 389] width 270 height 32
